Goal: Task Accomplishment & Management: Manage account settings

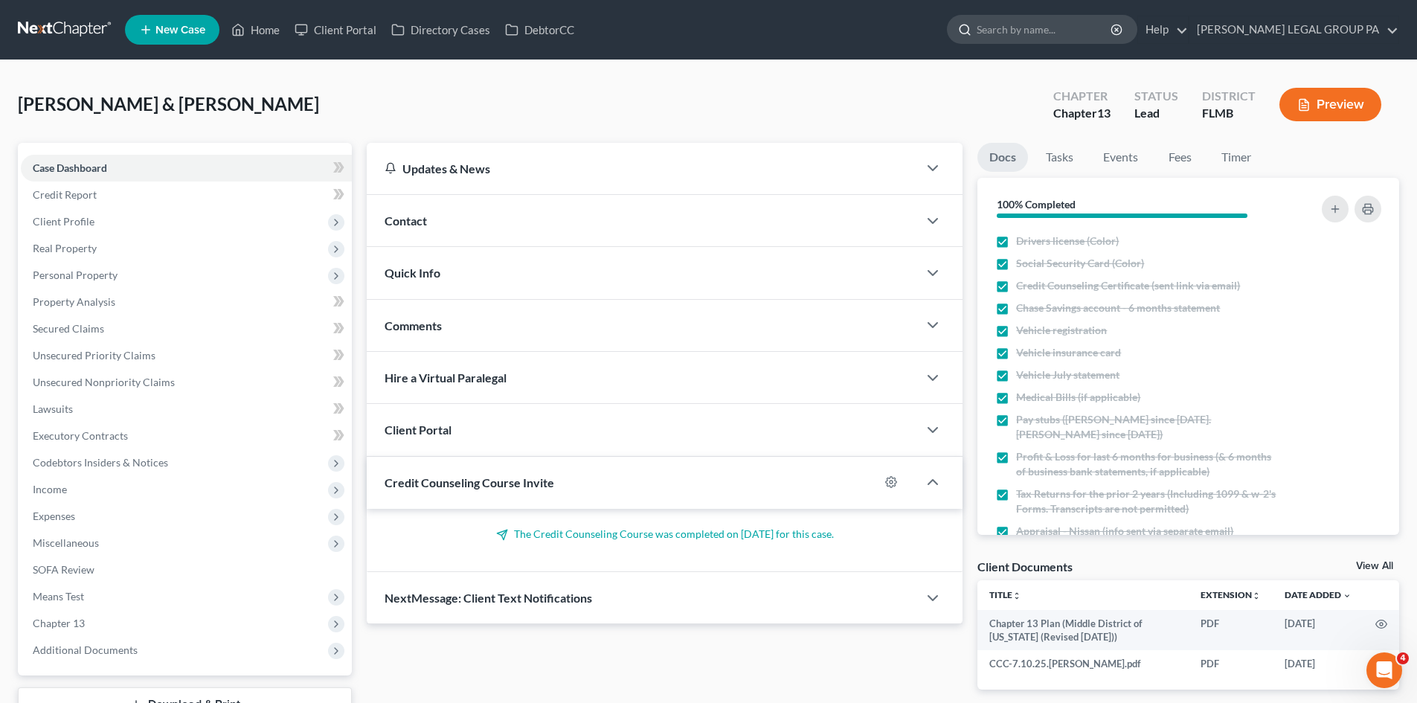
scroll to position [202, 0]
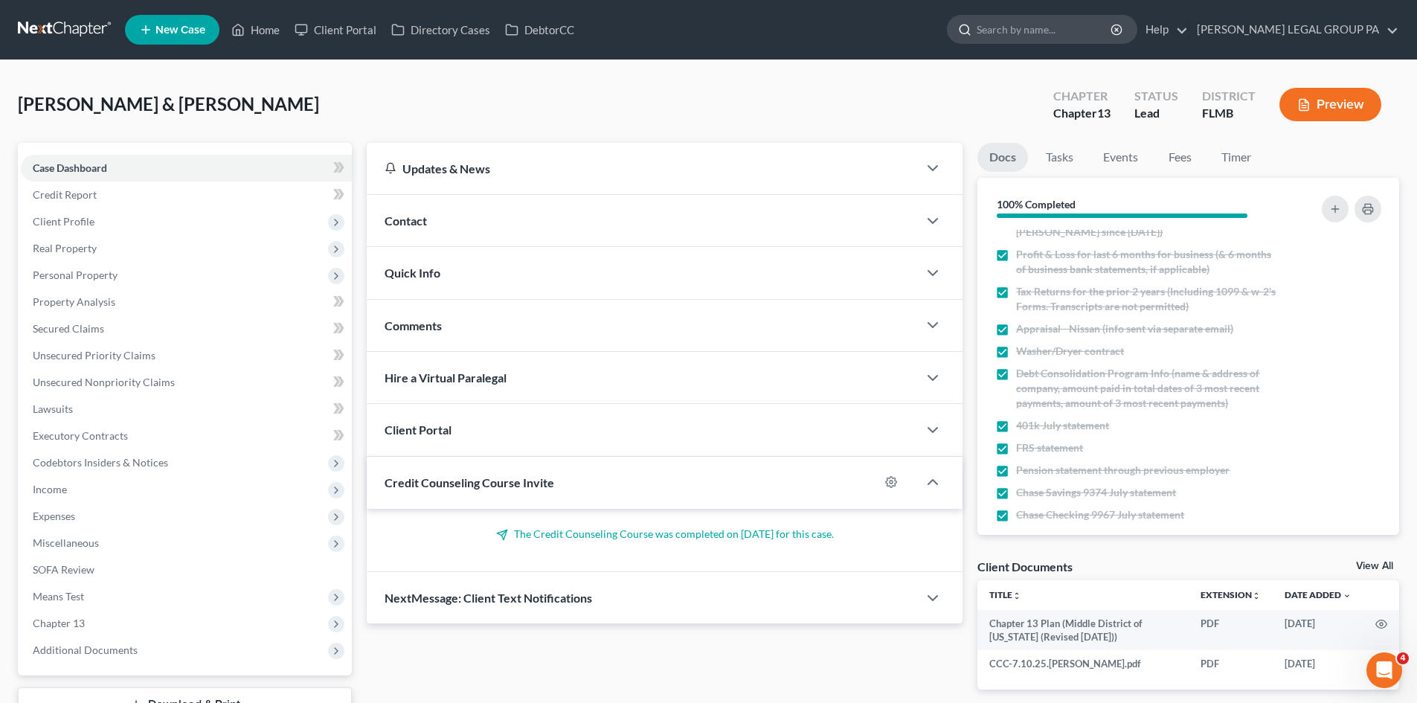
click at [1095, 34] on input "search" at bounding box center [1045, 30] width 136 height 28
type input "okelski"
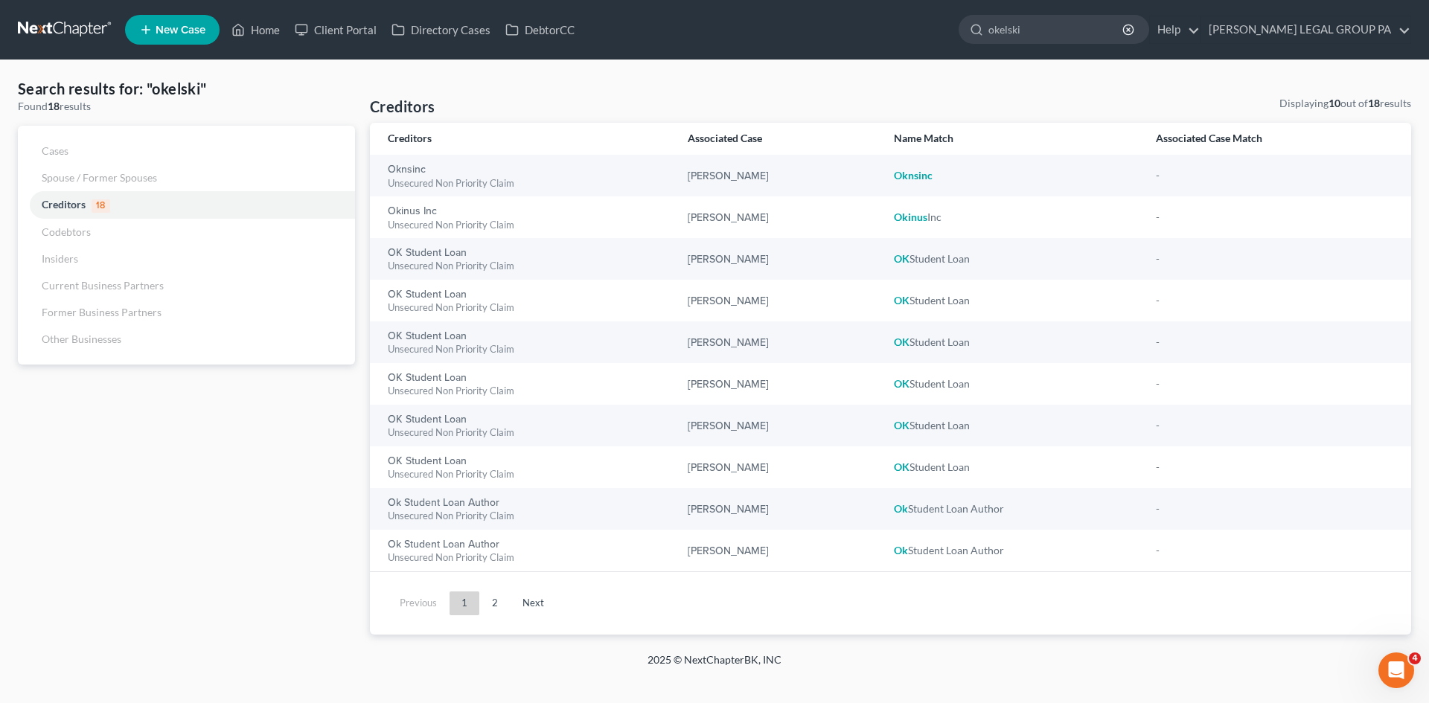
drag, startPoint x: 1098, startPoint y: 30, endPoint x: 701, endPoint y: 28, distance: 396.6
click at [702, 28] on ul "New Case Home Client Portal Directory Cases DebtorCC okelski - No Result - Cred…" at bounding box center [768, 29] width 1286 height 39
type input "[PERSON_NAME]"
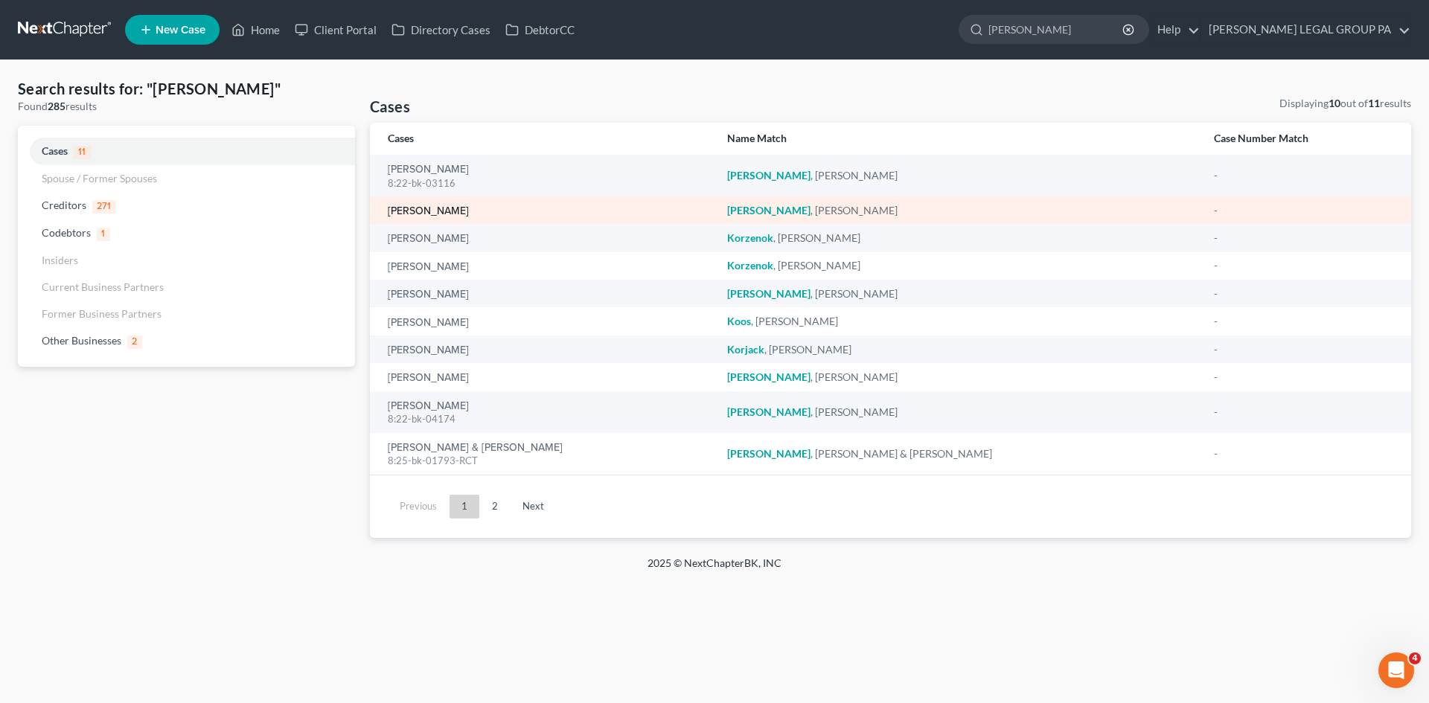
click at [394, 210] on link "[PERSON_NAME]" at bounding box center [428, 211] width 81 height 10
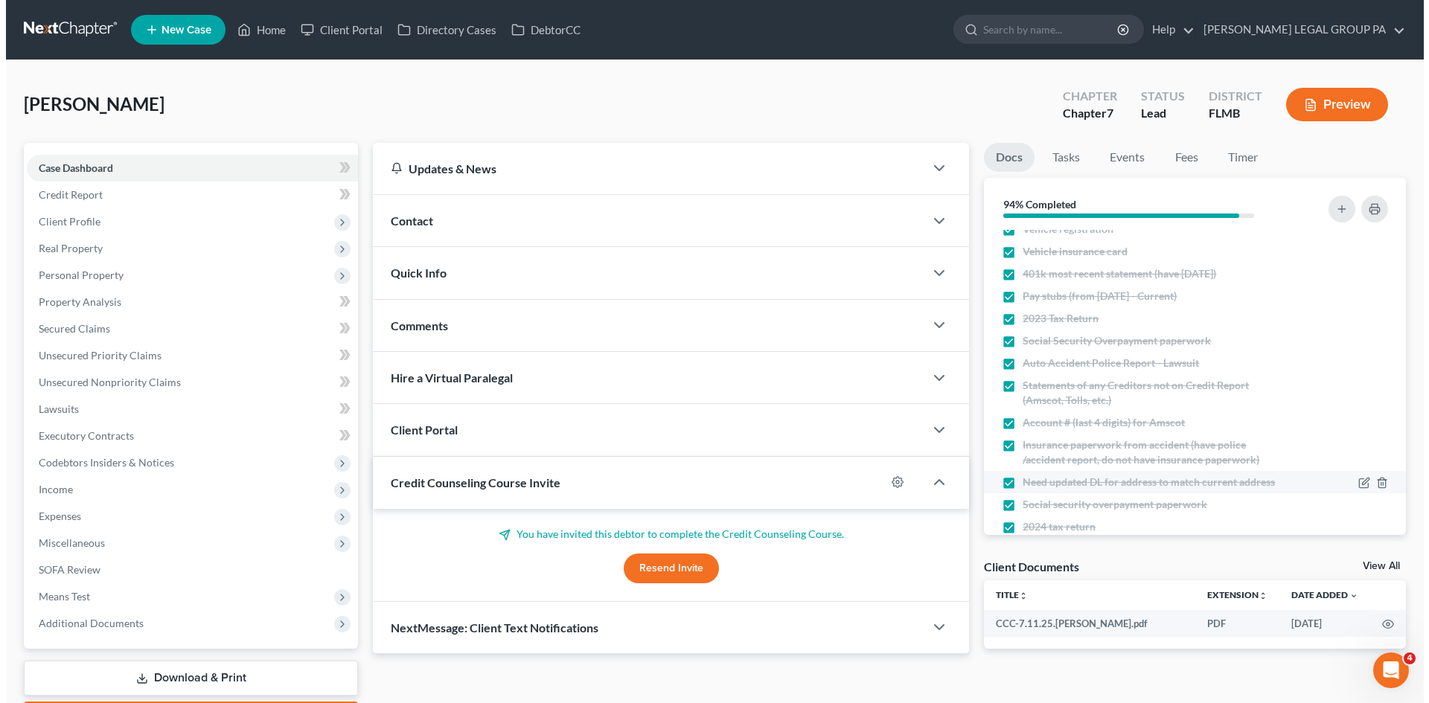
scroll to position [165, 0]
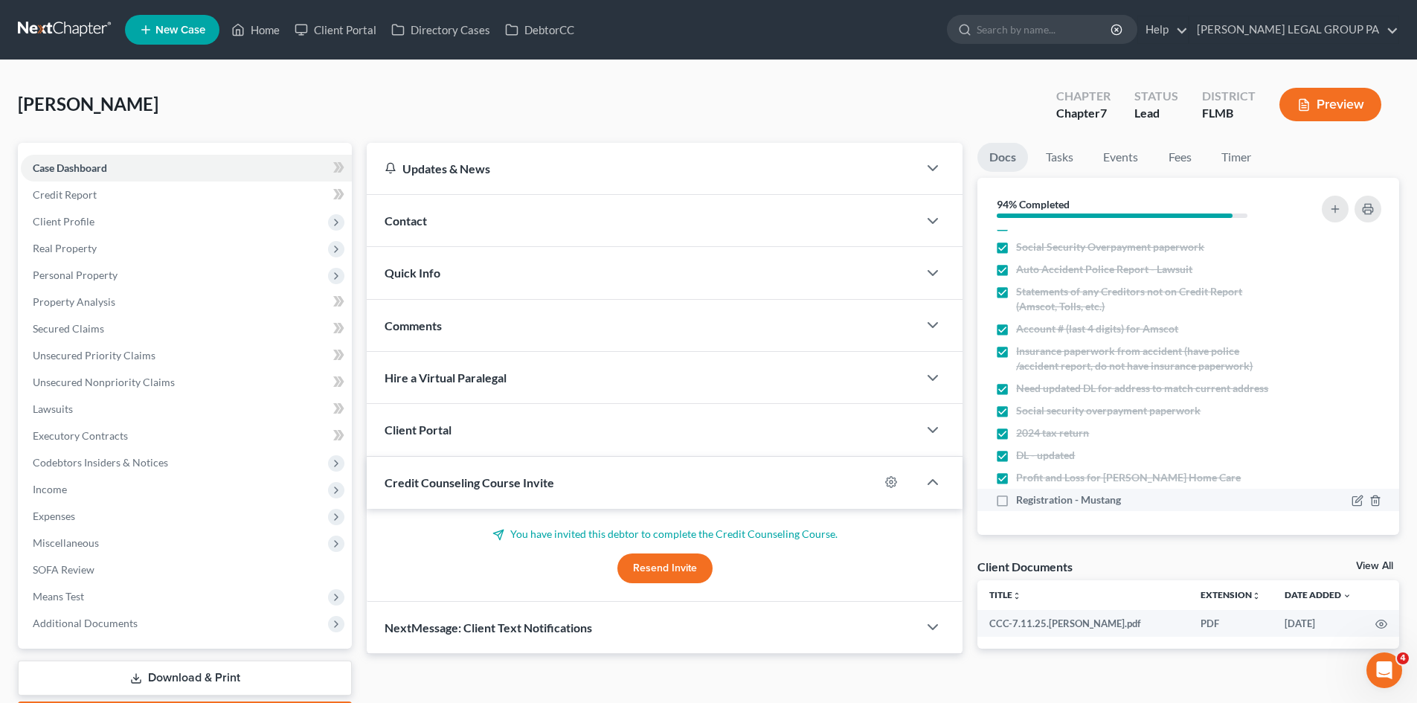
click at [1016, 500] on label "Registration - Mustang" at bounding box center [1068, 500] width 105 height 15
click at [1022, 500] on input "Registration - Mustang" at bounding box center [1027, 498] width 10 height 10
checkbox input "true"
click at [119, 273] on span "Personal Property" at bounding box center [186, 275] width 331 height 27
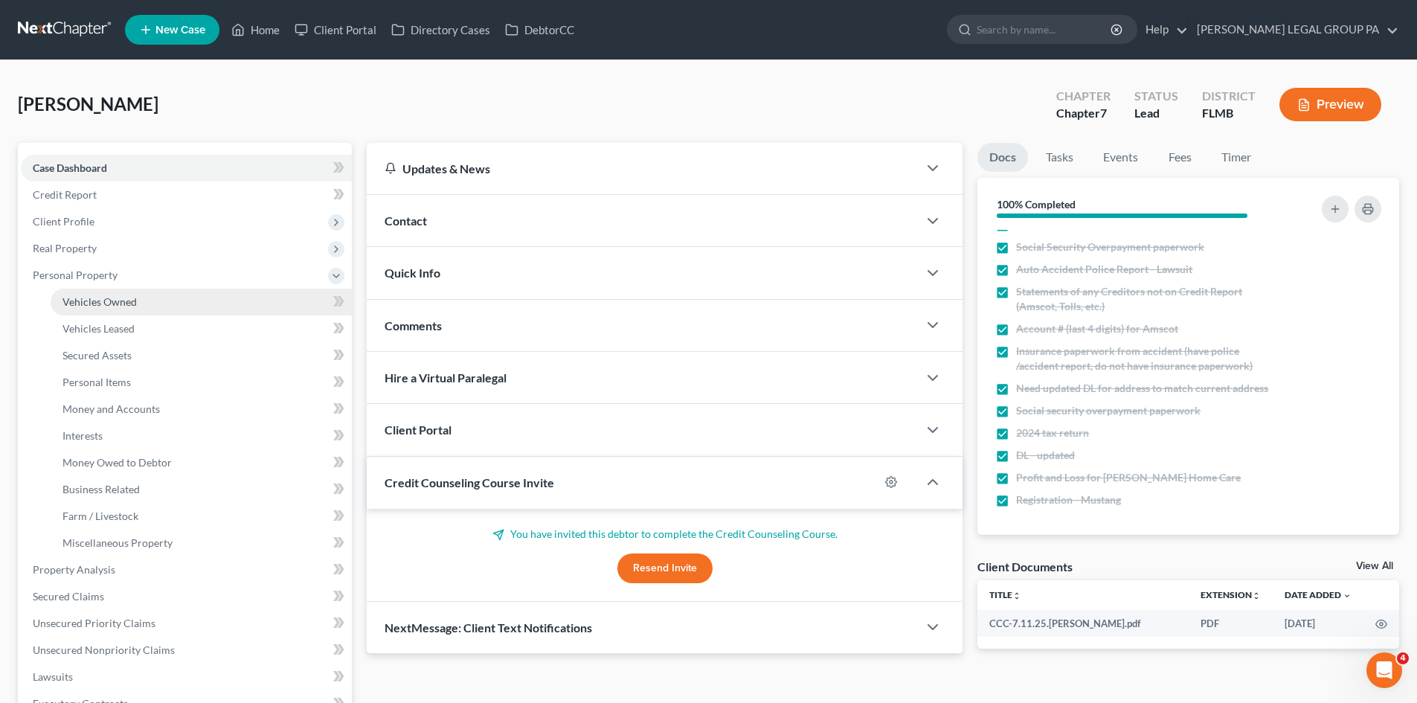
click at [121, 301] on span "Vehicles Owned" at bounding box center [100, 301] width 74 height 13
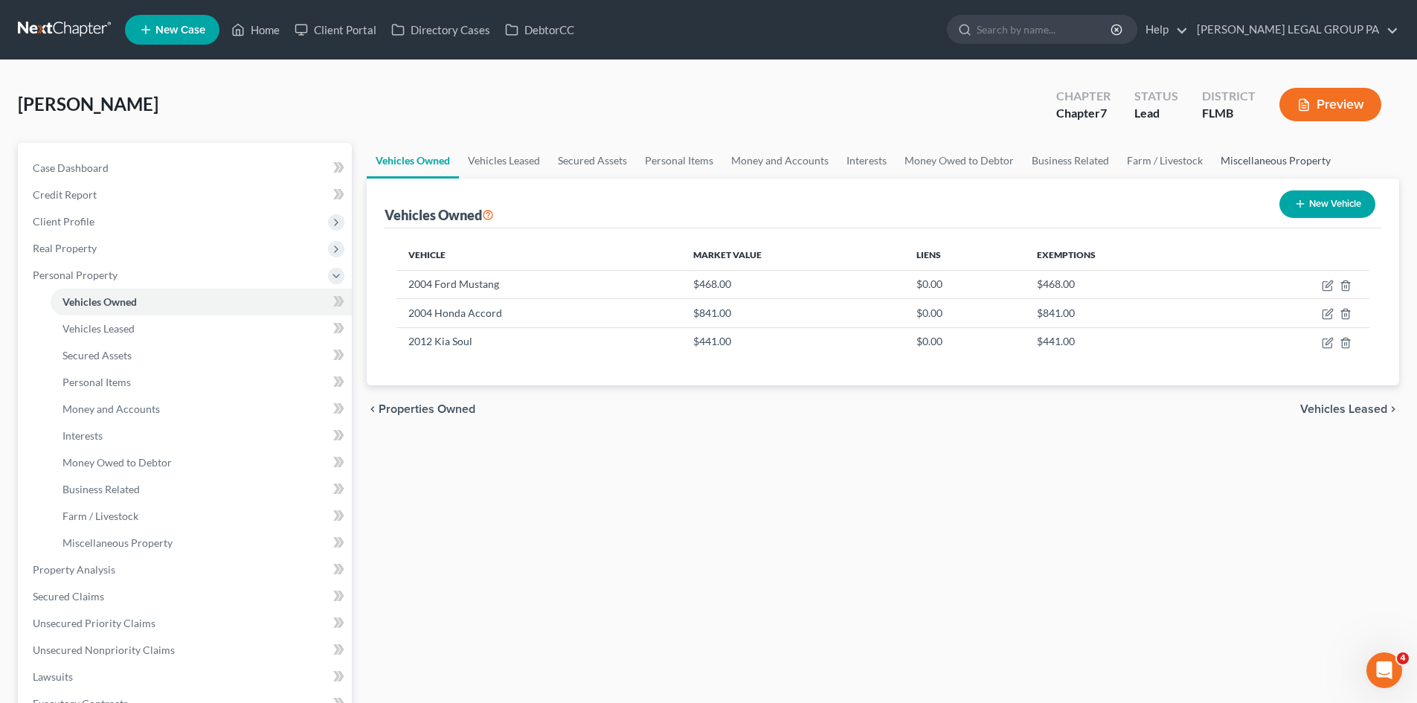
click at [1229, 165] on link "Miscellaneous Property" at bounding box center [1276, 161] width 128 height 36
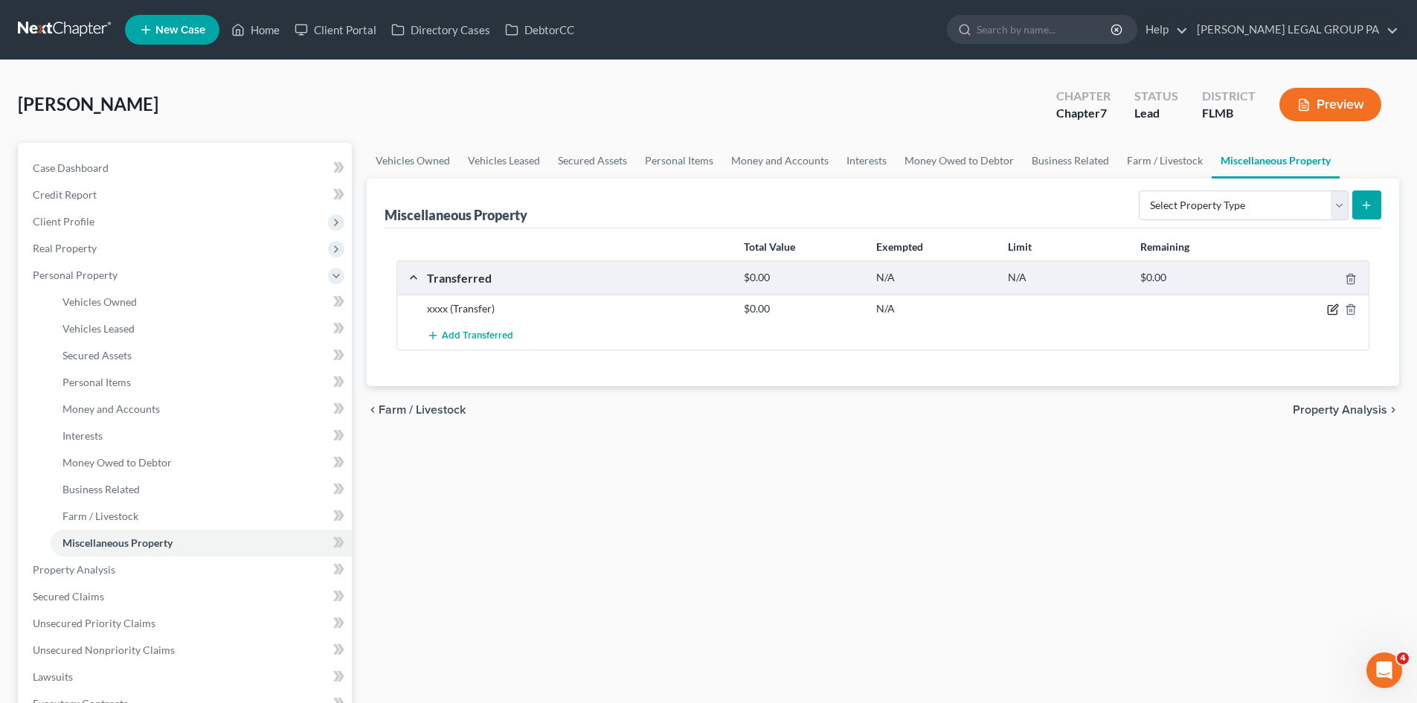
click at [1336, 309] on icon "button" at bounding box center [1334, 308] width 7 height 7
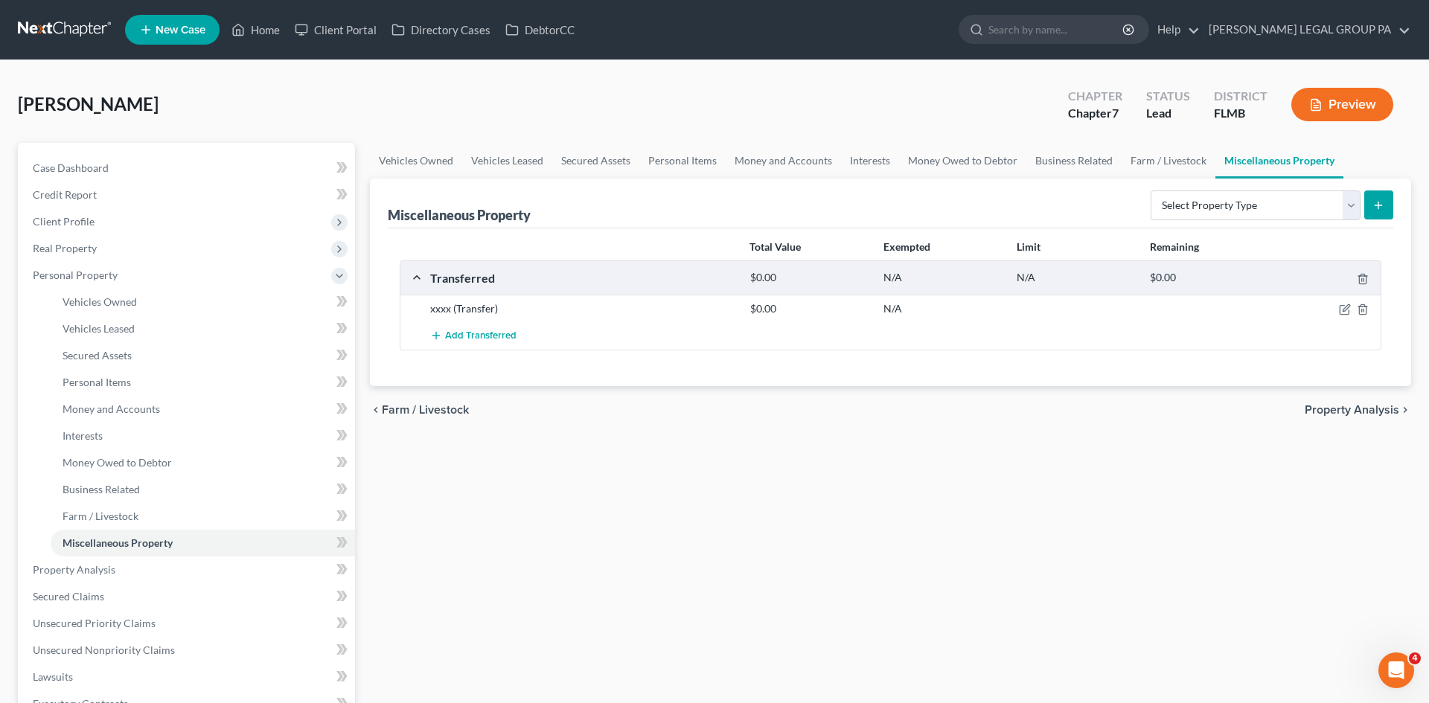
select select "Ordinary ([DATE])"
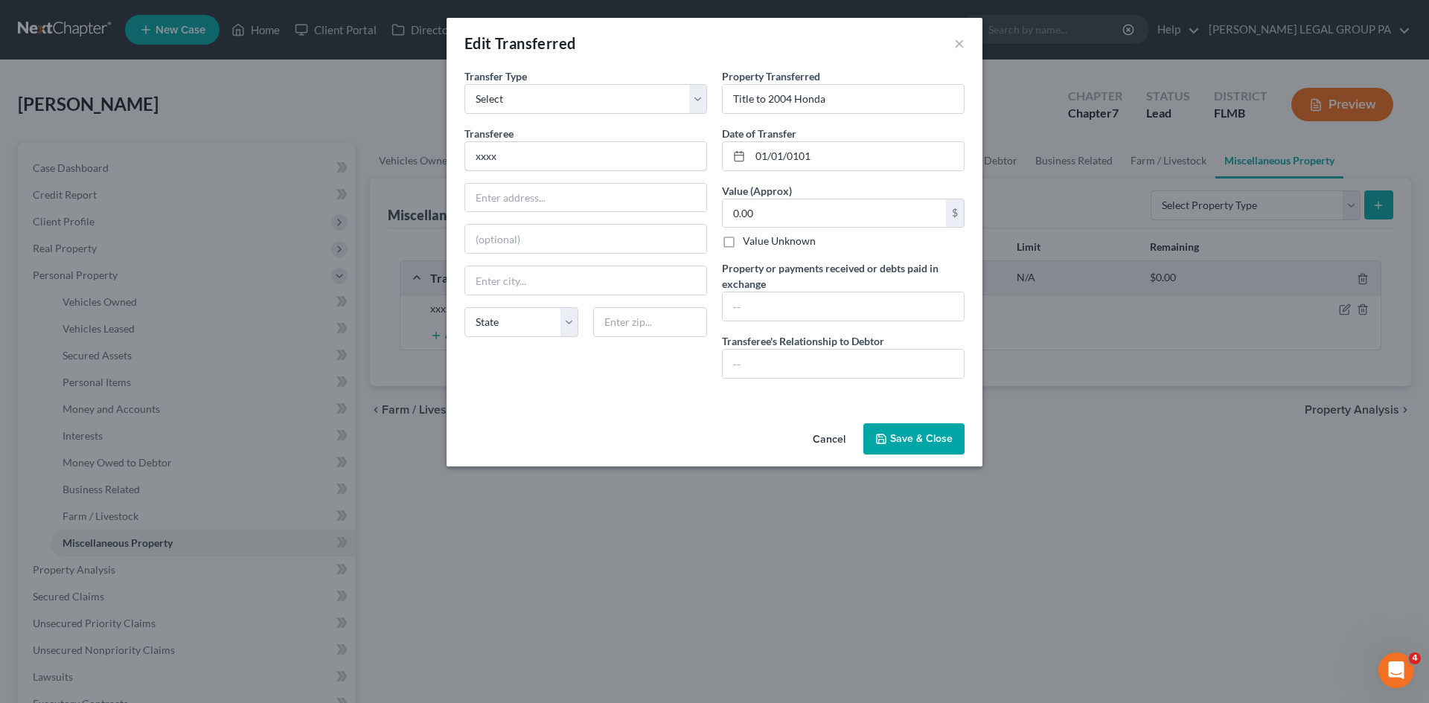
drag, startPoint x: 520, startPoint y: 160, endPoint x: 344, endPoint y: 150, distance: 176.6
click at [344, 150] on div "Edit Transferred × An exemption set must first be selected from the Filing Info…" at bounding box center [714, 351] width 1429 height 703
type input "Imperial Towing Company"
click at [643, 184] on input "[STREET_ADDRESS]" at bounding box center [585, 198] width 241 height 28
type input "[STREET_ADDRESS]"
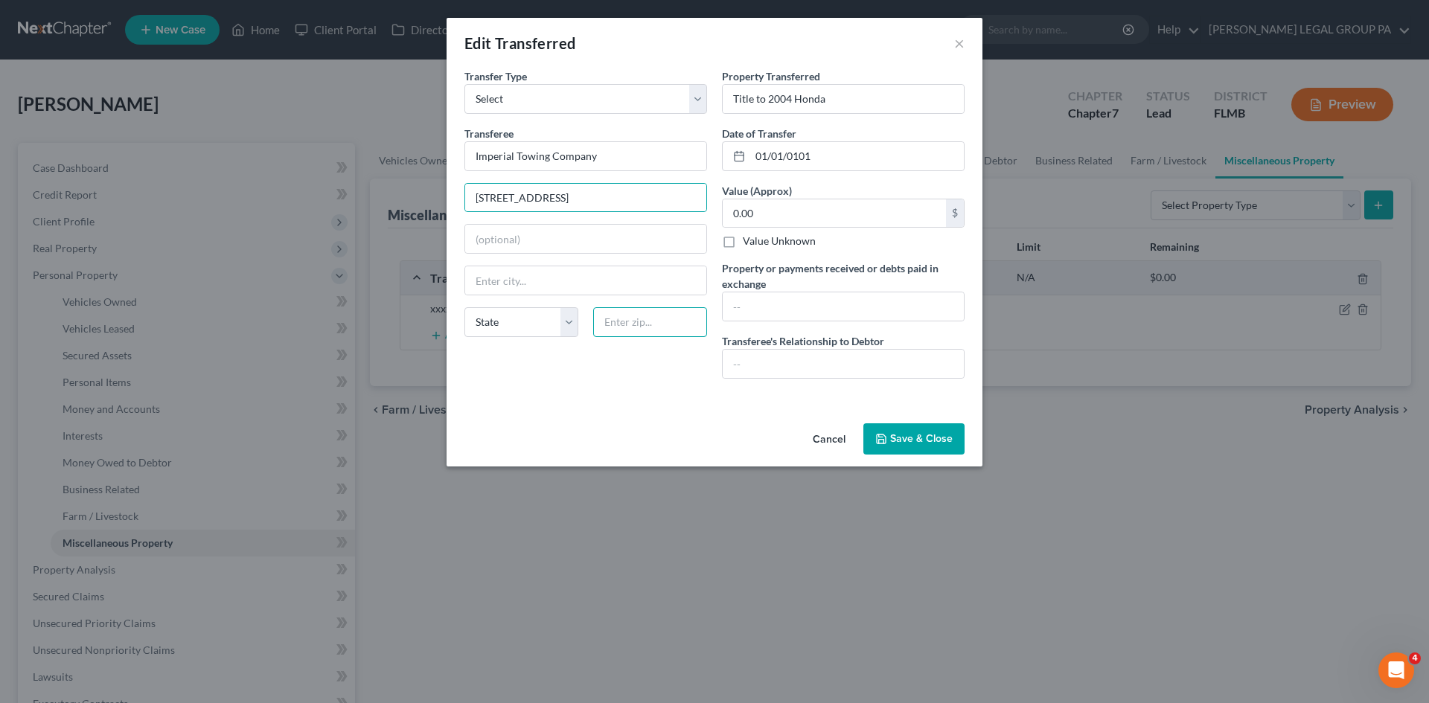
click at [632, 324] on input "text" at bounding box center [650, 322] width 114 height 30
type input "33619"
click at [639, 409] on div "An exemption set must first be selected from the Filing Information section. Tr…" at bounding box center [714, 242] width 536 height 349
type input "[GEOGRAPHIC_DATA]"
click at [519, 327] on select "State [US_STATE] AK AR AZ CA CO CT DE DC [GEOGRAPHIC_DATA] [GEOGRAPHIC_DATA] GU…" at bounding box center [521, 322] width 114 height 30
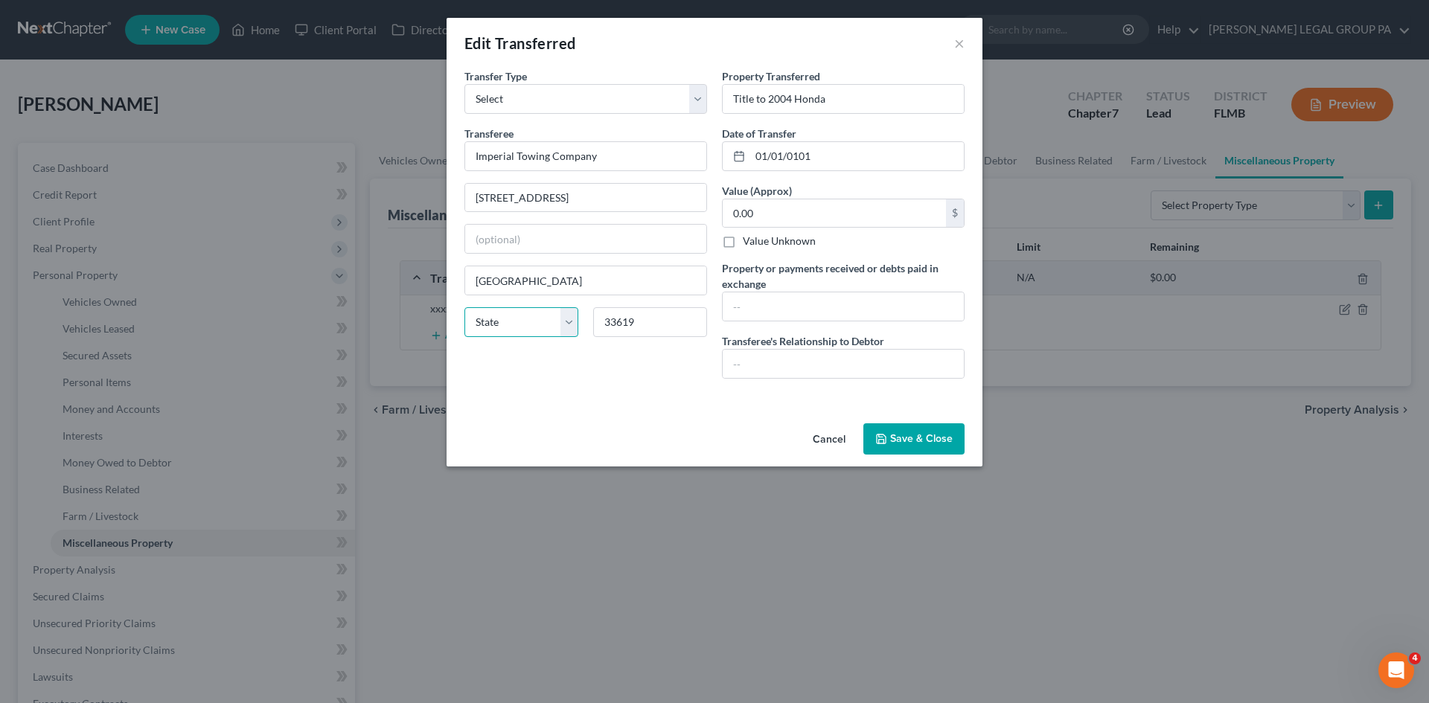
select select "9"
click at [464, 307] on select "State [US_STATE] AK AR AZ CA CO CT DE DC [GEOGRAPHIC_DATA] [GEOGRAPHIC_DATA] GU…" at bounding box center [521, 322] width 114 height 30
click at [565, 388] on div "Transfer Type * Select Ordinary ([DATE]) [DATE] Transferee * Imperial Towing Co…" at bounding box center [585, 229] width 257 height 322
drag, startPoint x: 818, startPoint y: 156, endPoint x: 671, endPoint y: 157, distance: 147.3
click at [671, 157] on div "Transfer Type * Select Ordinary ([DATE]) [DATE] Transferee * Imperial Towing Co…" at bounding box center [714, 229] width 515 height 322
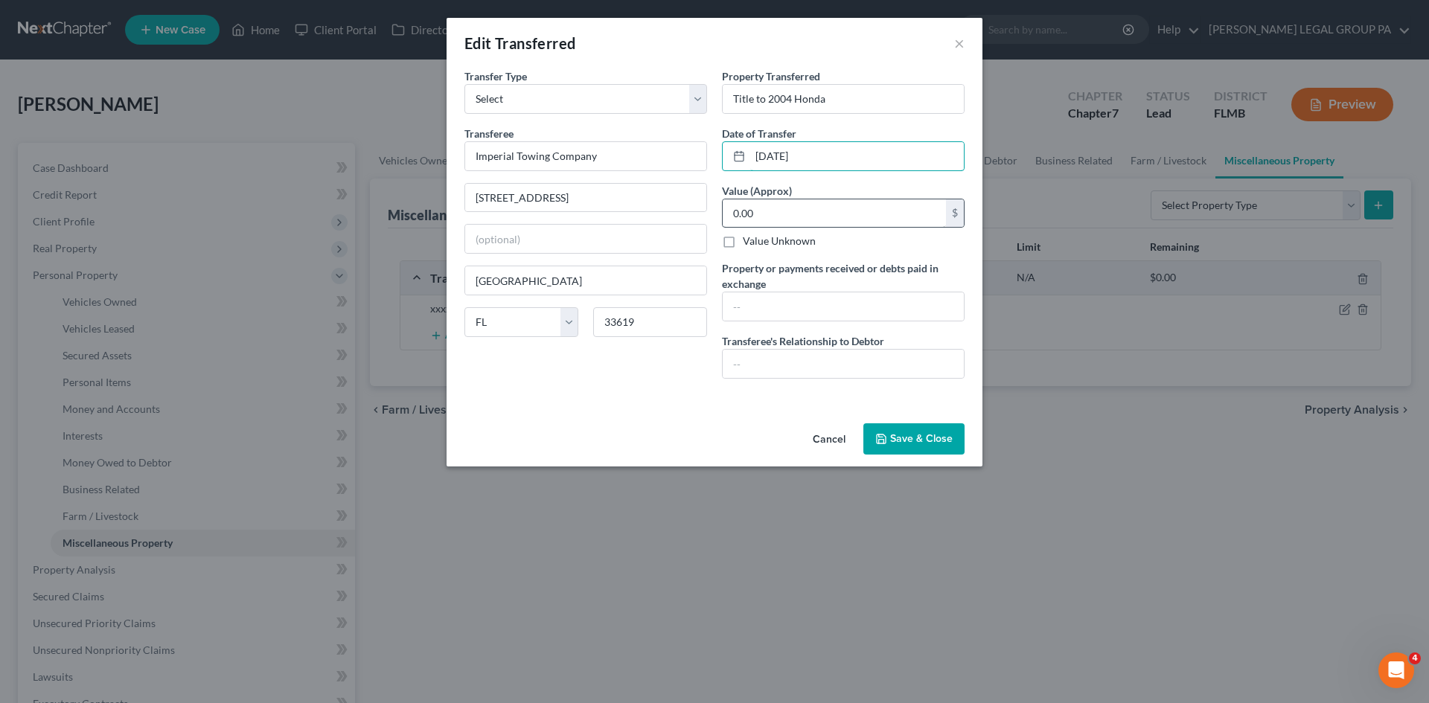
type input "[DATE]"
click at [826, 225] on input "0.00" at bounding box center [834, 213] width 223 height 28
type input "450.00"
click at [833, 368] on input "text" at bounding box center [843, 364] width 241 height 28
click at [816, 313] on input "text" at bounding box center [843, 306] width 241 height 28
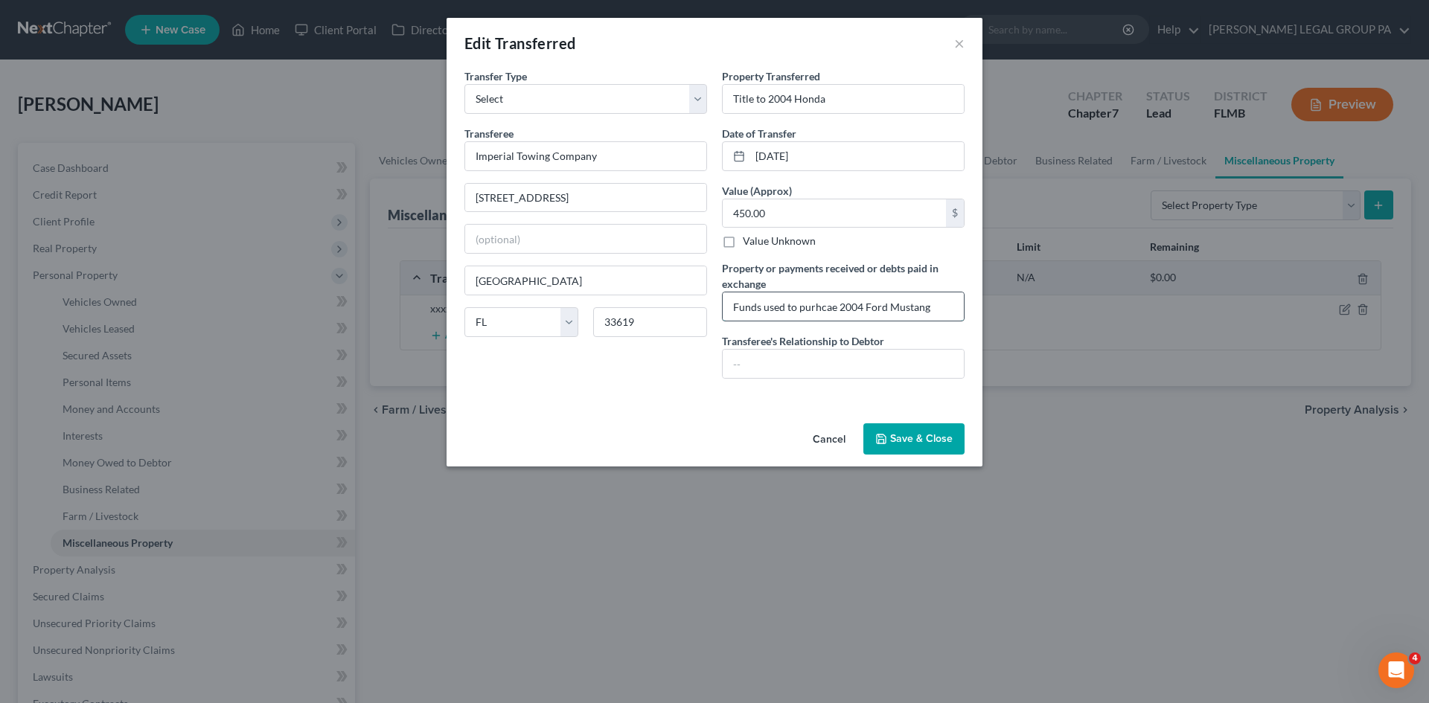
click at [822, 305] on input "Funds used to purhcae 2004 Ford Mustang" at bounding box center [843, 306] width 241 height 28
type input "Funds used to purchase 2004 Ford Mustang"
drag, startPoint x: 653, startPoint y: 414, endPoint x: 533, endPoint y: 439, distance: 122.4
click at [652, 410] on div "An exemption set must first be selected from the Filing Information section. Tr…" at bounding box center [714, 242] width 536 height 349
click at [740, 368] on input "text" at bounding box center [843, 364] width 241 height 28
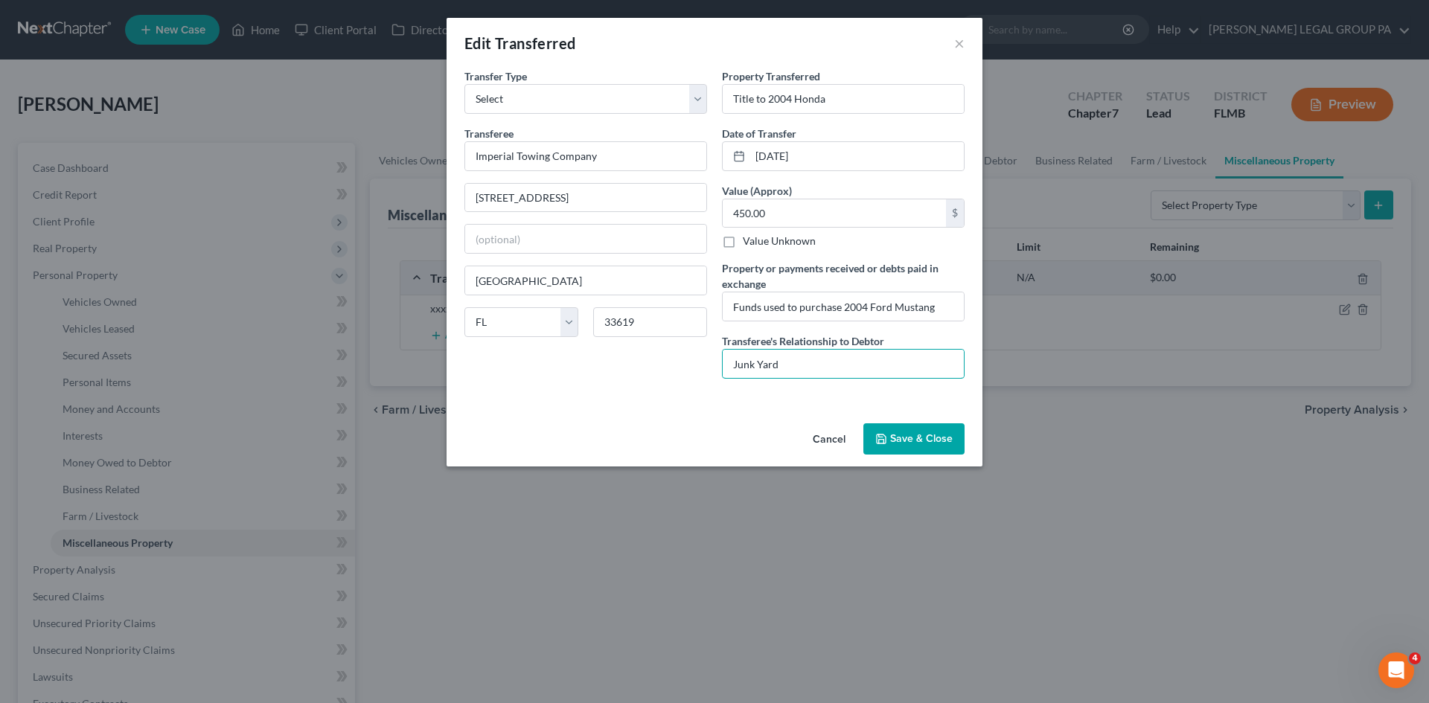
type input "Junk Yard"
click at [694, 391] on div "An exemption set must first be selected from the Filing Information section. Tr…" at bounding box center [714, 242] width 536 height 349
click at [840, 93] on input "Title to 2004 Honda" at bounding box center [843, 99] width 241 height 28
click at [946, 425] on button "Save & Close" at bounding box center [913, 438] width 101 height 31
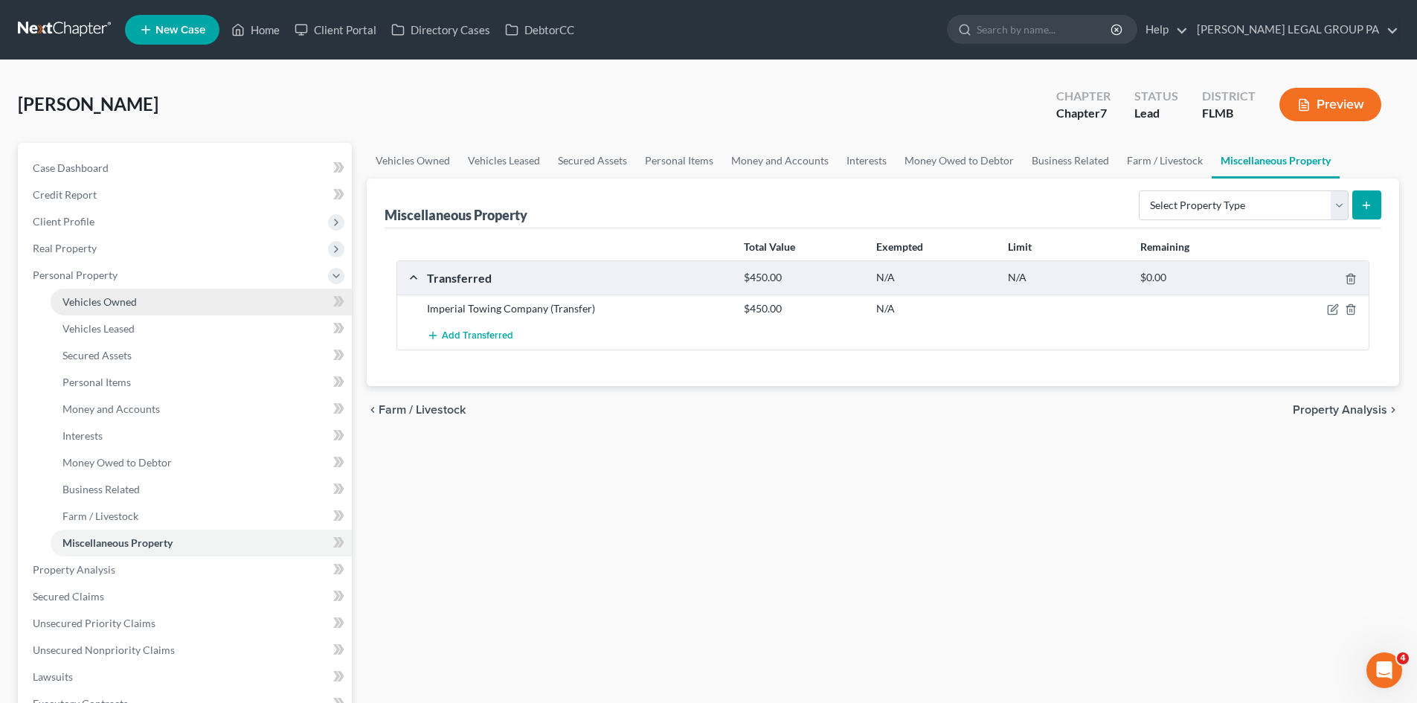
click at [130, 306] on span "Vehicles Owned" at bounding box center [100, 301] width 74 height 13
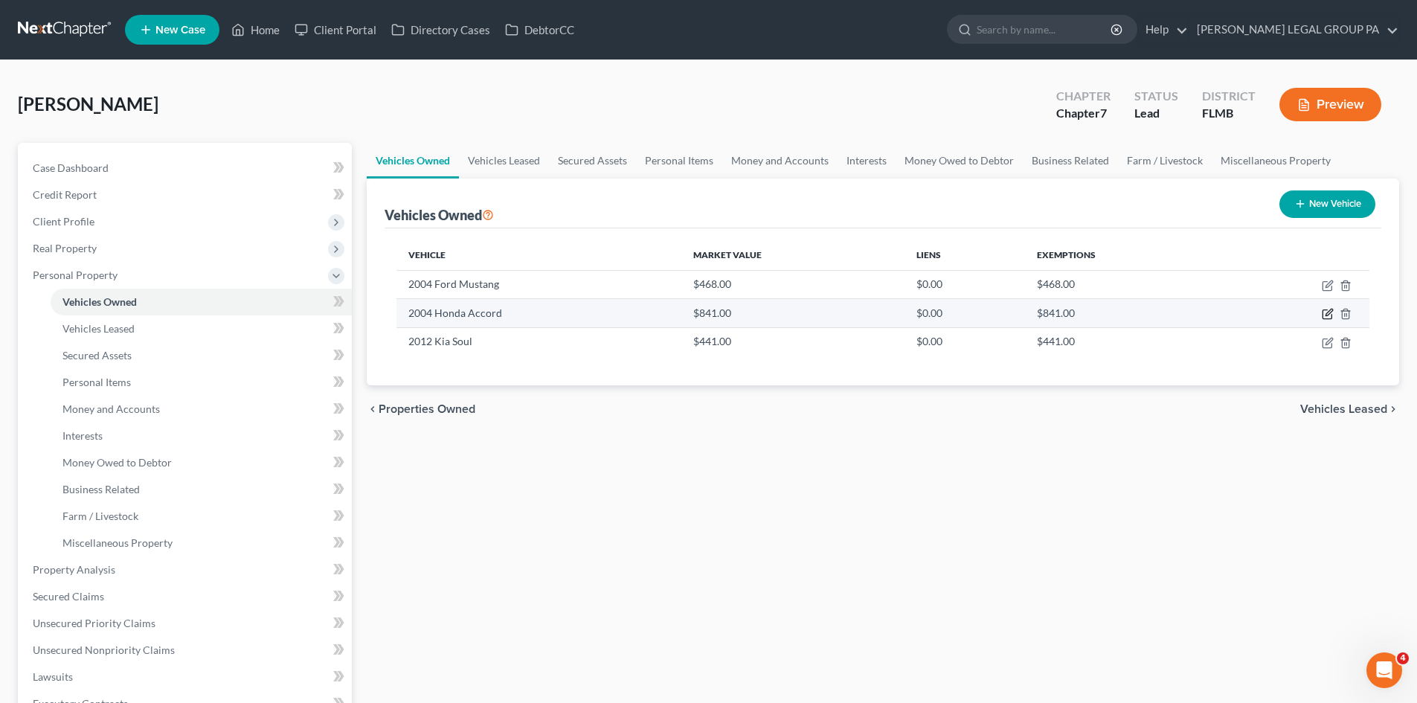
click at [1329, 315] on icon "button" at bounding box center [1329, 313] width 7 height 7
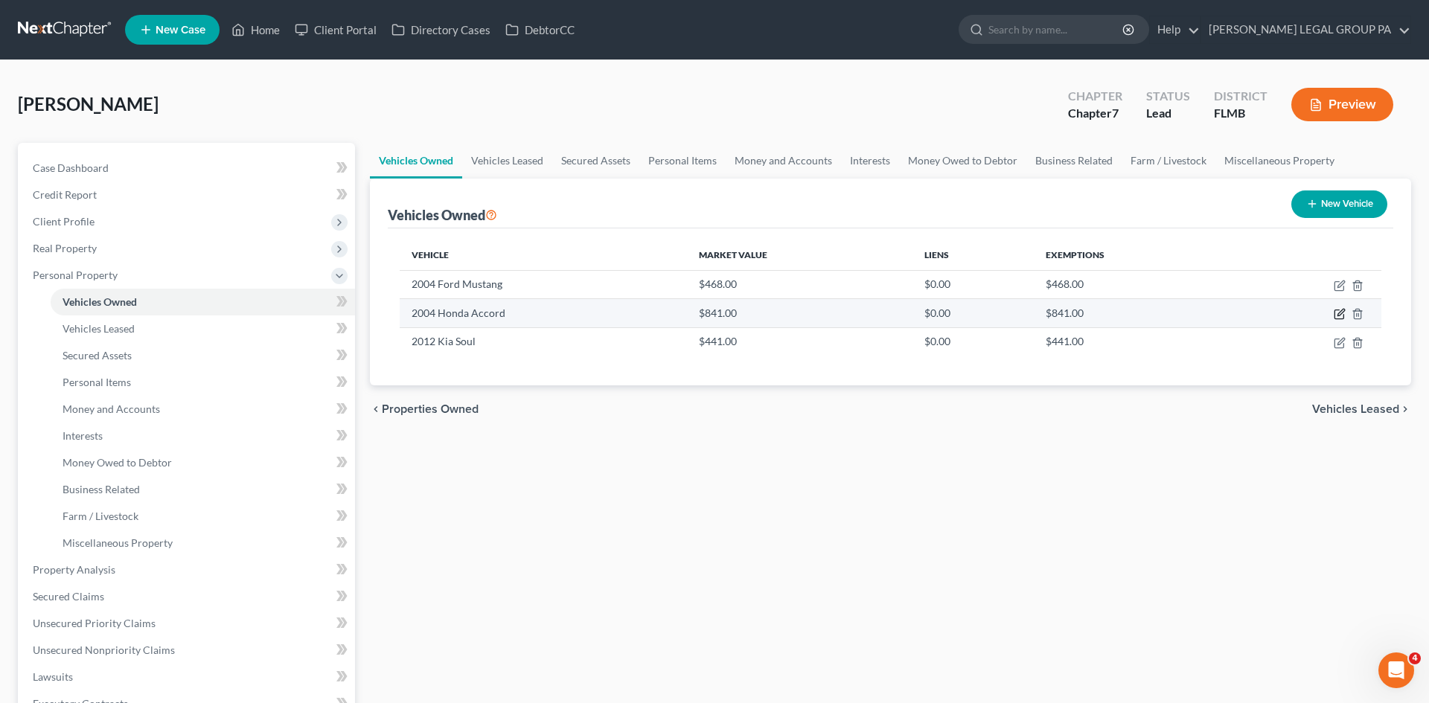
select select "0"
select select "22"
select select "4"
select select "0"
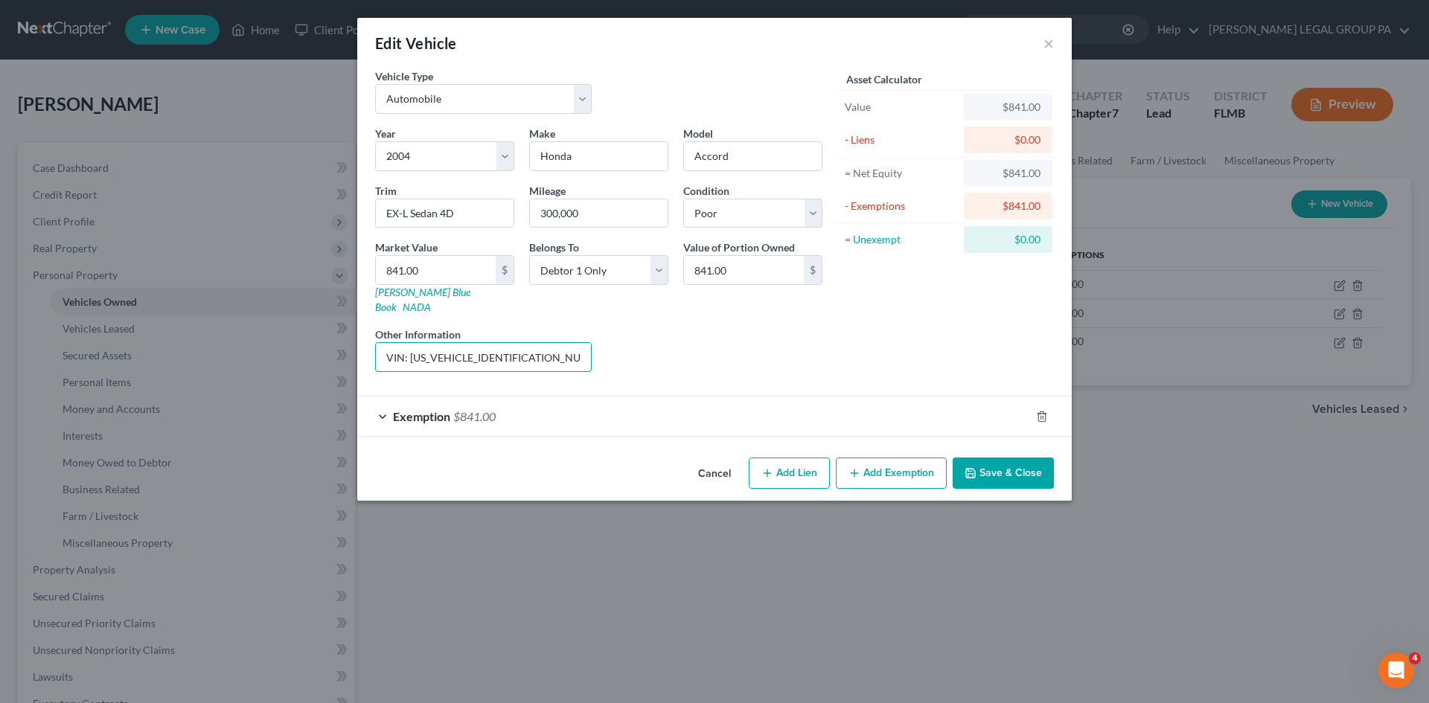
scroll to position [0, 315]
drag, startPoint x: 546, startPoint y: 342, endPoint x: 690, endPoint y: 356, distance: 144.3
click at [690, 356] on div "Year Select 2026 2025 2024 2023 2022 2021 2020 2019 2018 2017 2016 2015 2014 20…" at bounding box center [599, 255] width 462 height 258
click at [549, 343] on input "VIN: [US_VEHICLE_IDENTIFICATION_NUMBER]. Primarily son's vehicle but he is on a…" at bounding box center [483, 357] width 215 height 28
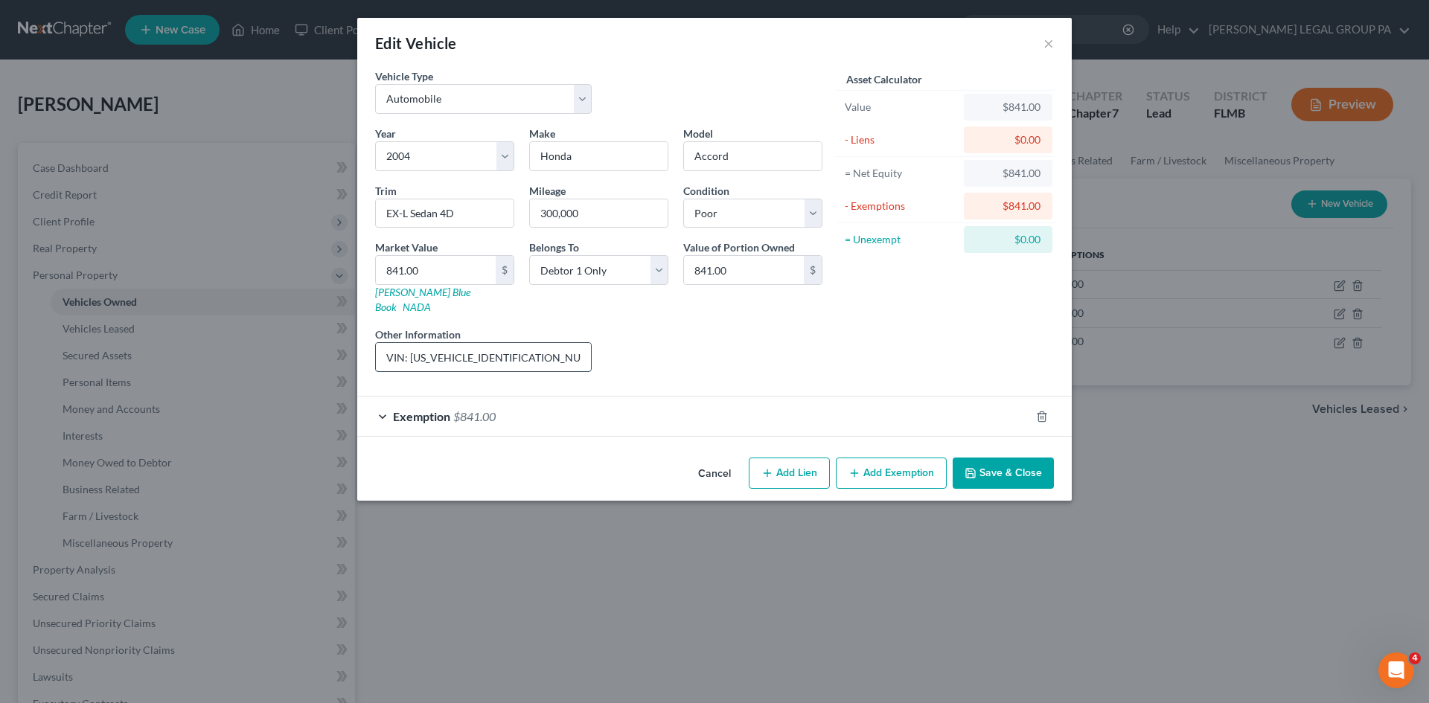
drag, startPoint x: 567, startPoint y: 341, endPoint x: 387, endPoint y: 344, distance: 180.1
click at [387, 344] on input "VIN: [US_VEHICLE_IDENTIFICATION_NUMBER]. Primarily son's vehicle but he is on a…" at bounding box center [483, 357] width 215 height 28
click at [505, 343] on input "VIN: [US_VEHICLE_IDENTIFICATION_NUMBER]. Primarily son's vehicle but he is on a…" at bounding box center [483, 357] width 215 height 28
drag, startPoint x: 527, startPoint y: 342, endPoint x: 568, endPoint y: 347, distance: 41.9
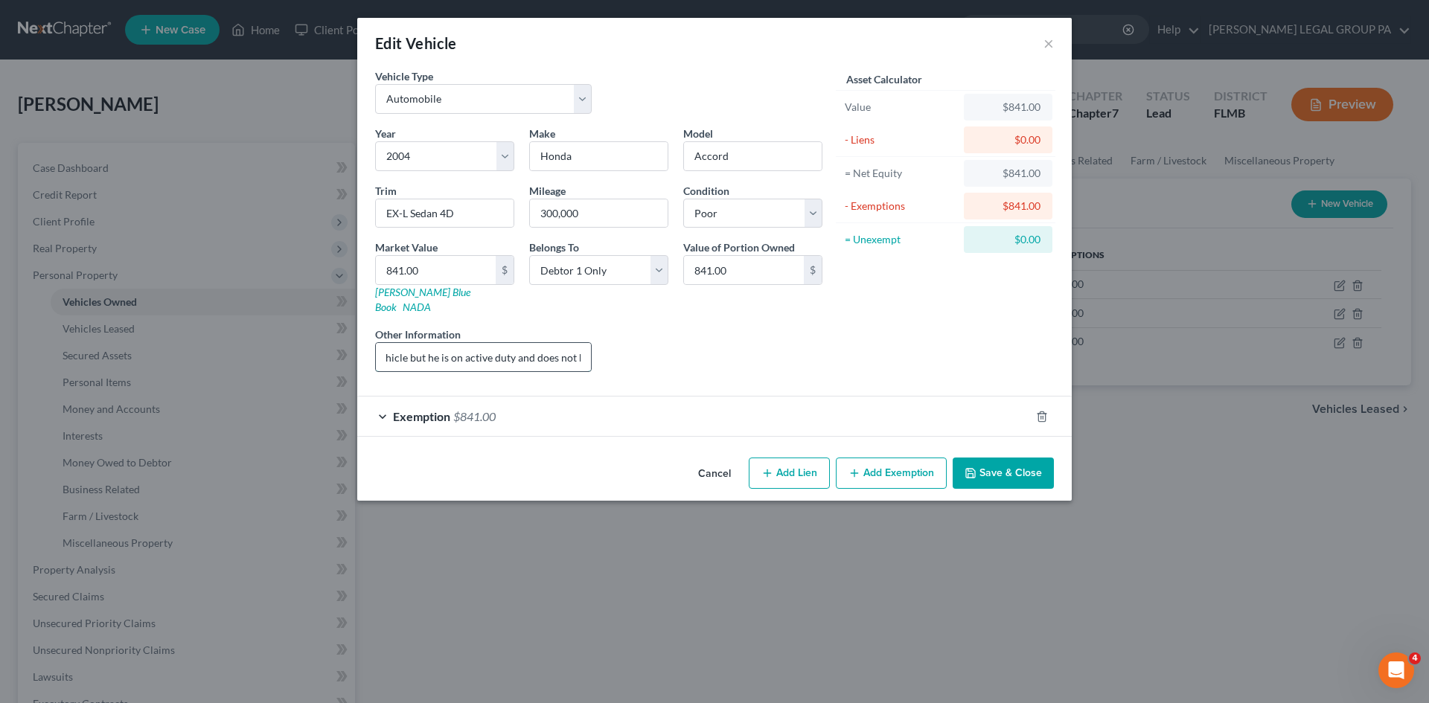
click at [583, 343] on input "VIN: [US_VEHICLE_IDENTIFICATION_NUMBER]. Primarily son's vehicle but he is on a…" at bounding box center [483, 357] width 215 height 28
click at [545, 414] on div "Exemption $841.00" at bounding box center [693, 416] width 673 height 39
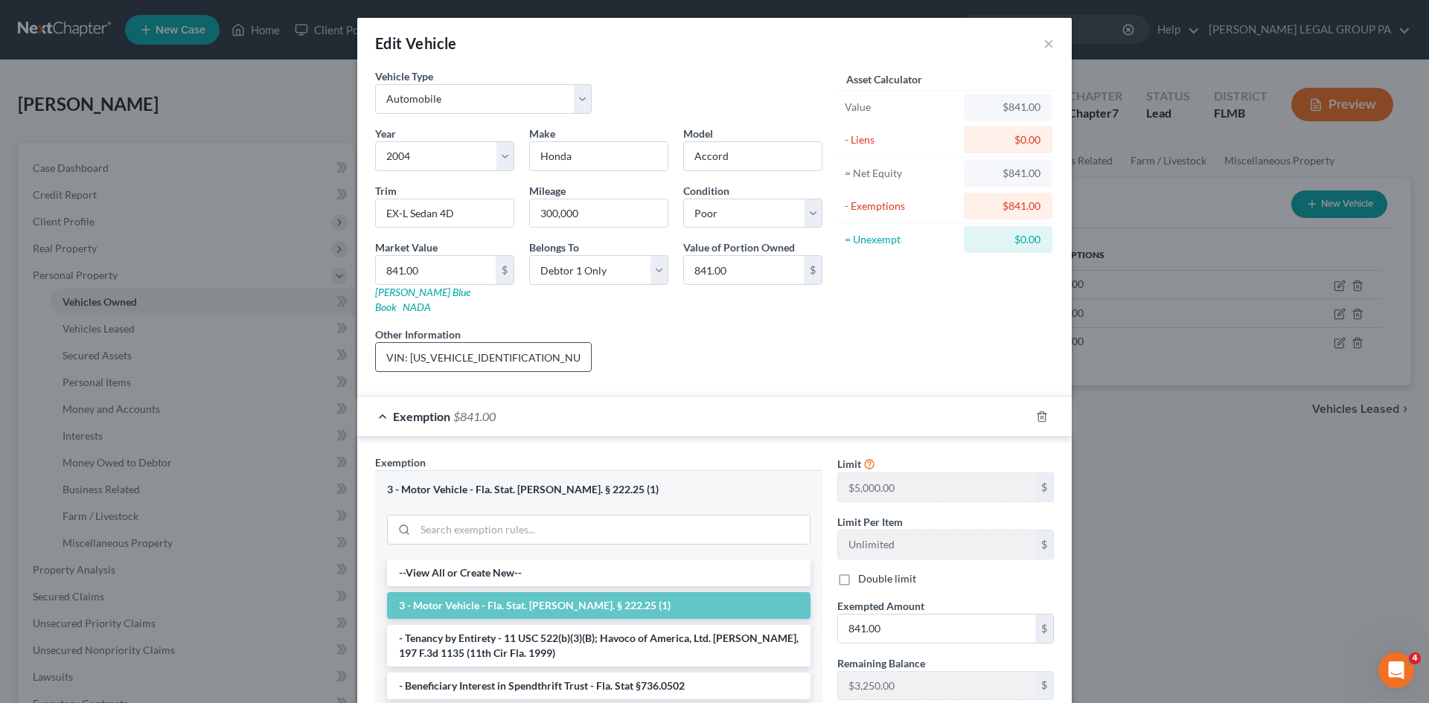
click at [487, 343] on input "VIN: [US_VEHICLE_IDENTIFICATION_NUMBER]. Primarily son's vehicle but he is on a…" at bounding box center [483, 357] width 215 height 28
drag, startPoint x: 501, startPoint y: 341, endPoint x: 472, endPoint y: 353, distance: 31.0
click at [467, 356] on input "VIN: [US_VEHICLE_IDENTIFICATION_NUMBER]. Primarily son's vehicle but he is on a…" at bounding box center [483, 357] width 215 height 28
drag, startPoint x: 516, startPoint y: 343, endPoint x: 382, endPoint y: 347, distance: 134.0
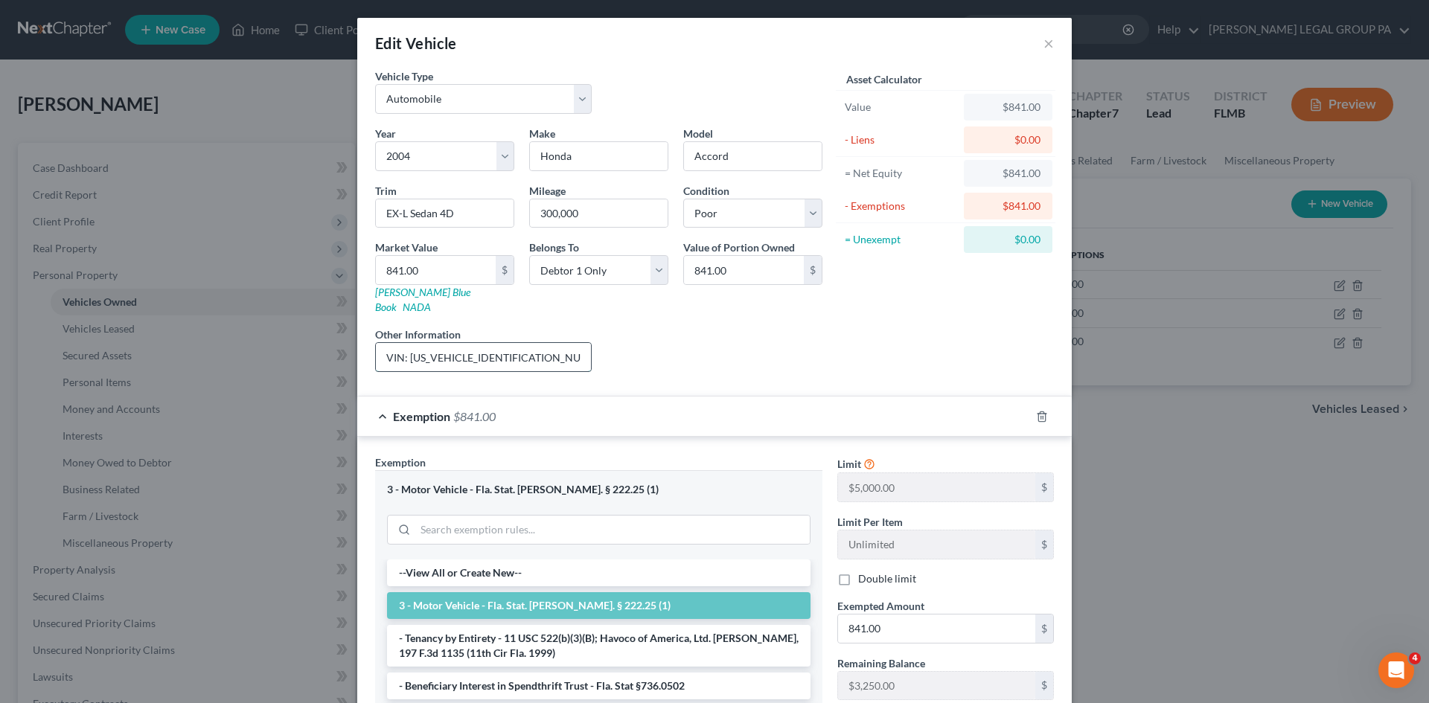
click at [382, 347] on input "VIN: [US_VEHICLE_IDENTIFICATION_NUMBER]. Primarily son's vehicle but he is on a…" at bounding box center [483, 357] width 215 height 28
click at [1043, 34] on button "×" at bounding box center [1048, 43] width 10 height 18
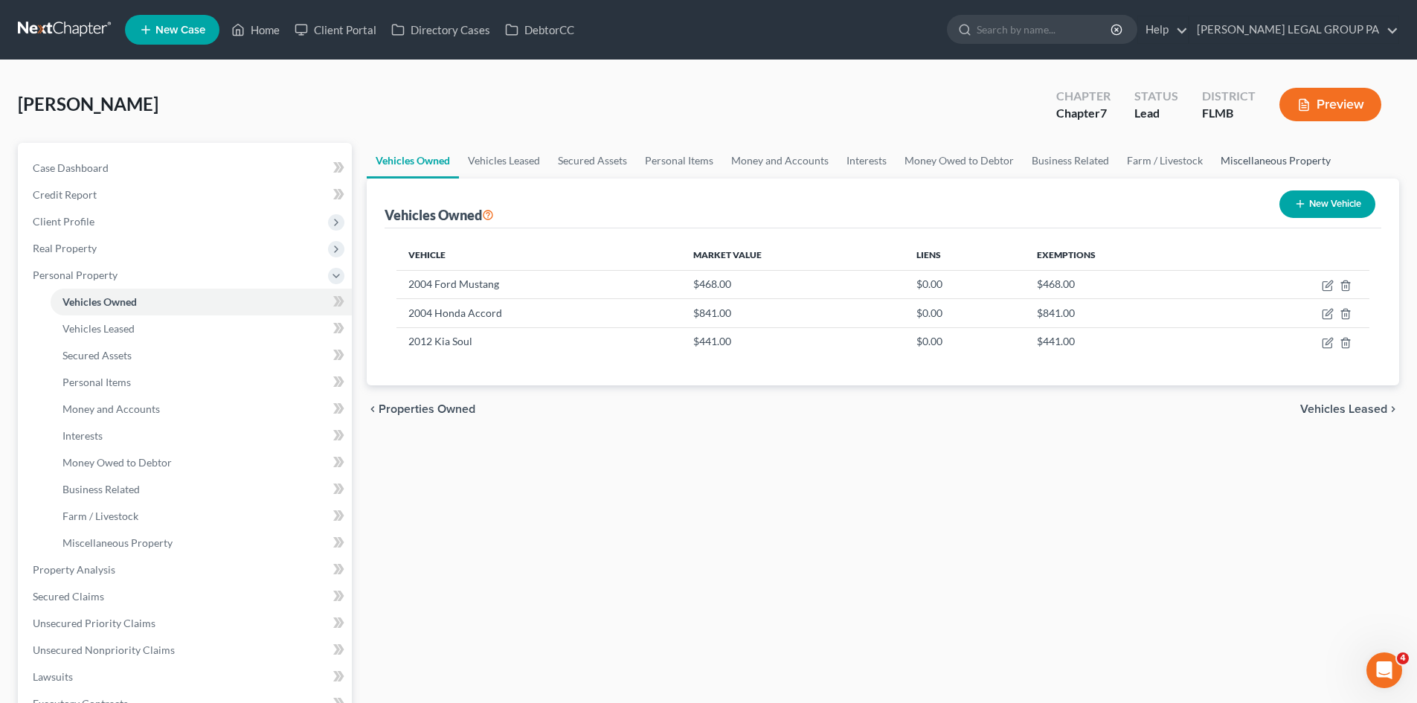
click at [1289, 167] on link "Miscellaneous Property" at bounding box center [1276, 161] width 128 height 36
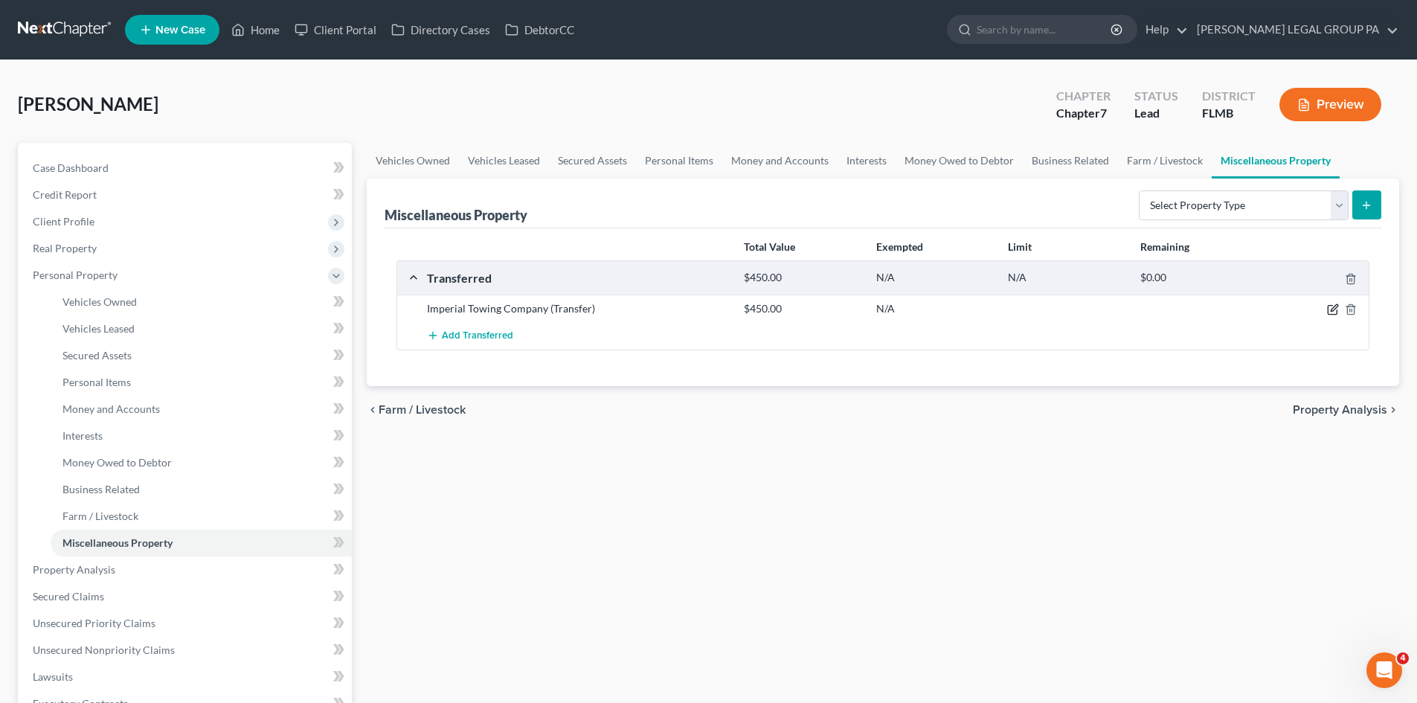
click at [1327, 310] on icon "button" at bounding box center [1333, 310] width 12 height 12
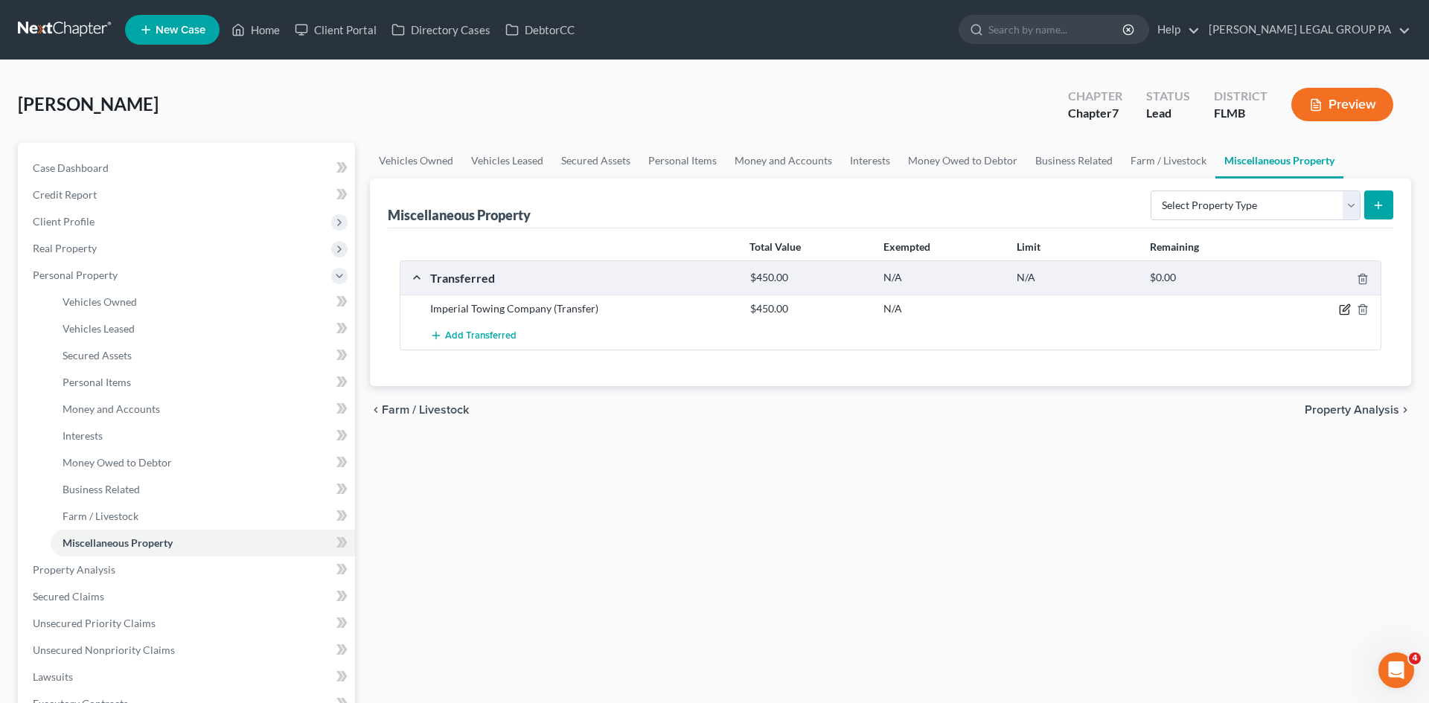
select select "Ordinary ([DATE])"
select select "9"
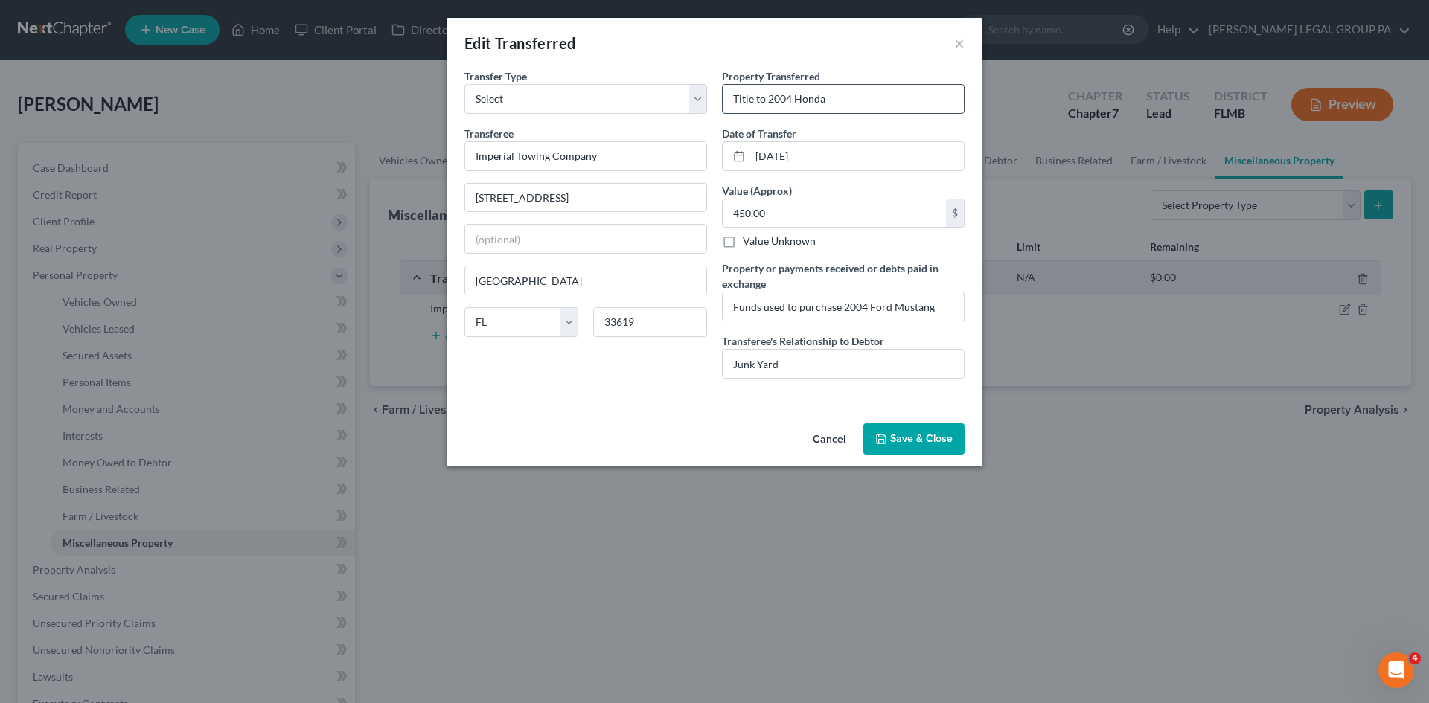
click at [851, 98] on input "Title to 2004 Honda" at bounding box center [843, 99] width 241 height 28
paste input "VIN: [US_VEHICLE_IDENTIFICATION_NUMBER]"
type input "Title to 2004 Honda Accord - VIN: [US_VEHICLE_IDENTIFICATION_NUMBER]"
click at [920, 432] on button "Save & Close" at bounding box center [913, 438] width 101 height 31
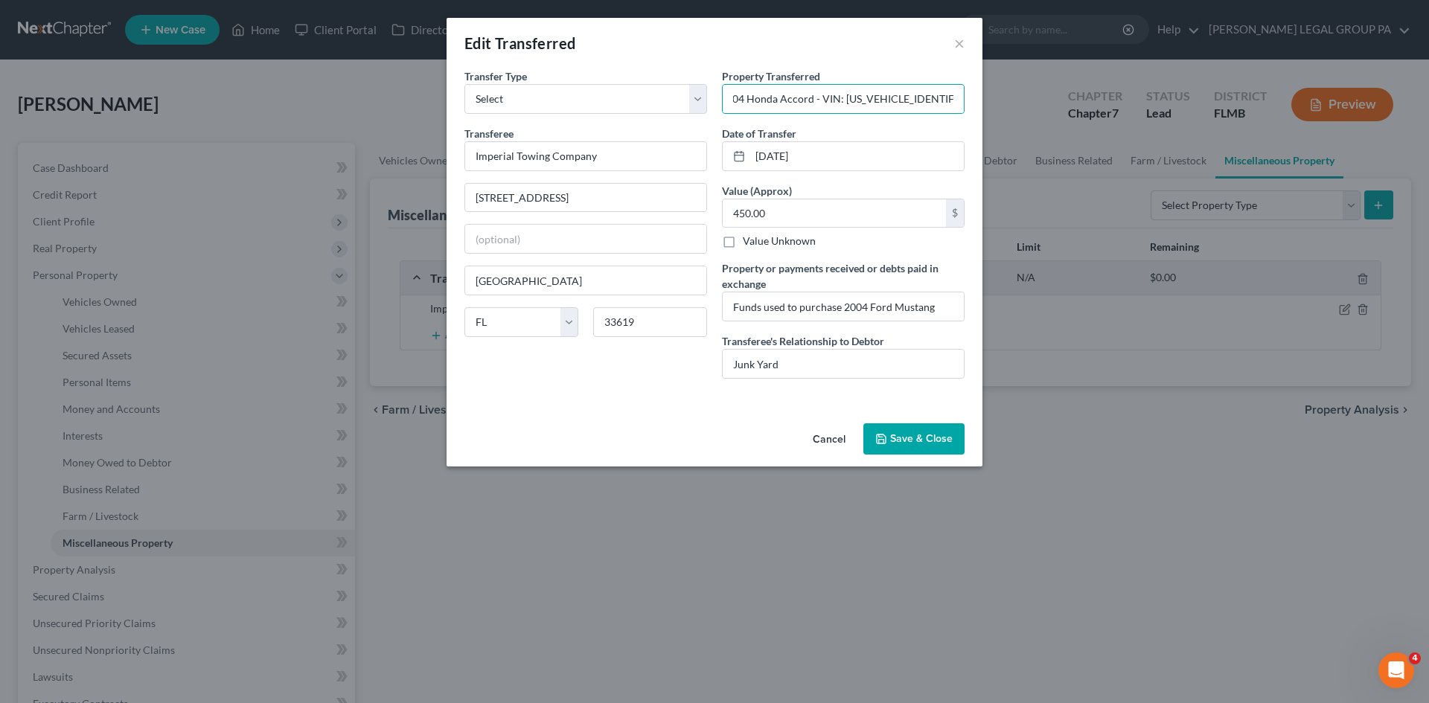
scroll to position [0, 0]
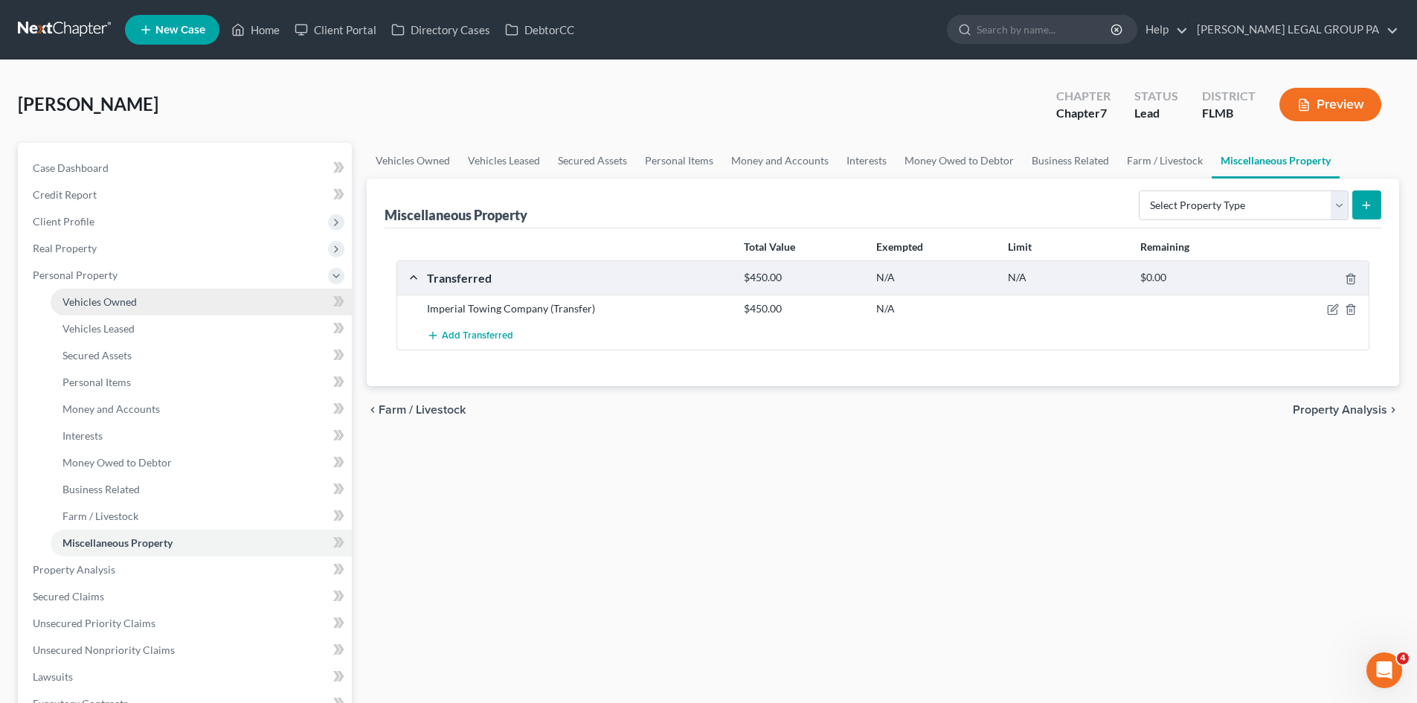
click at [125, 314] on link "Vehicles Owned" at bounding box center [201, 302] width 301 height 27
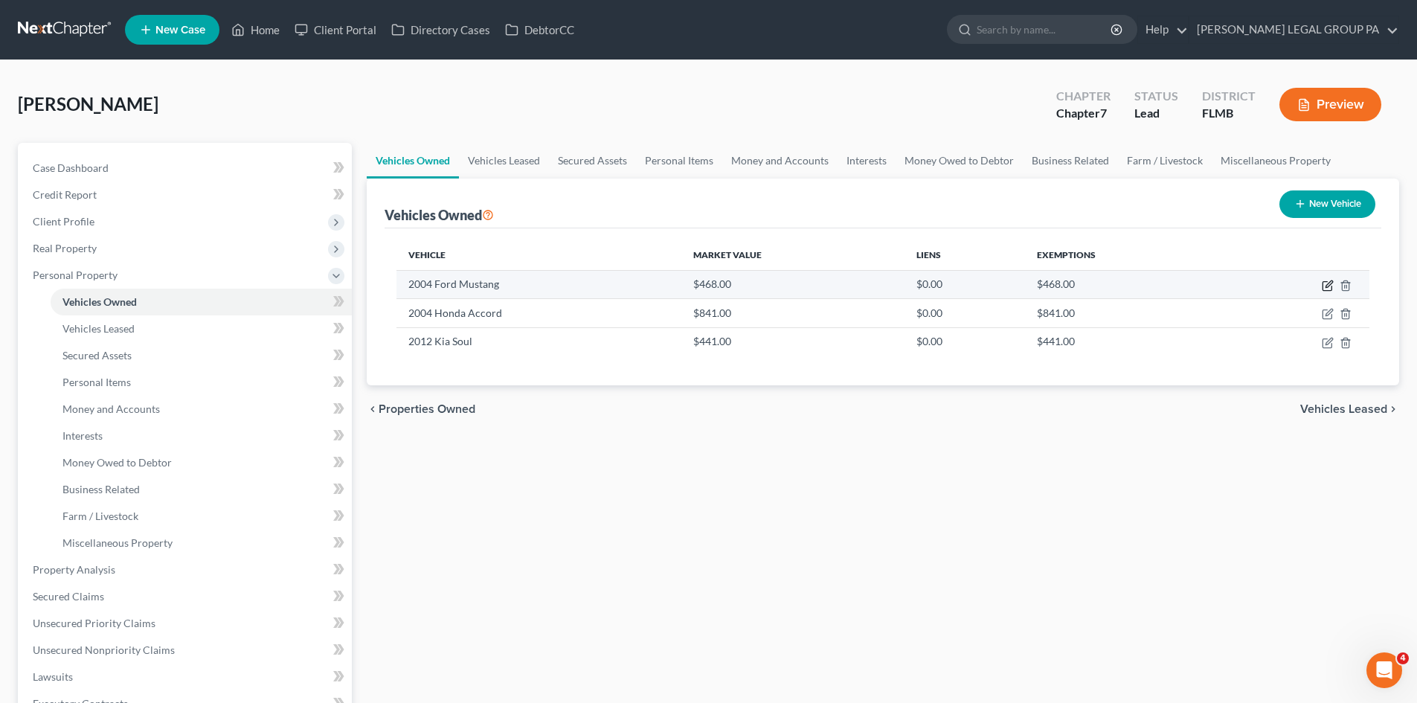
click at [1327, 285] on icon "button" at bounding box center [1329, 284] width 7 height 7
select select "0"
select select "22"
select select "3"
select select "0"
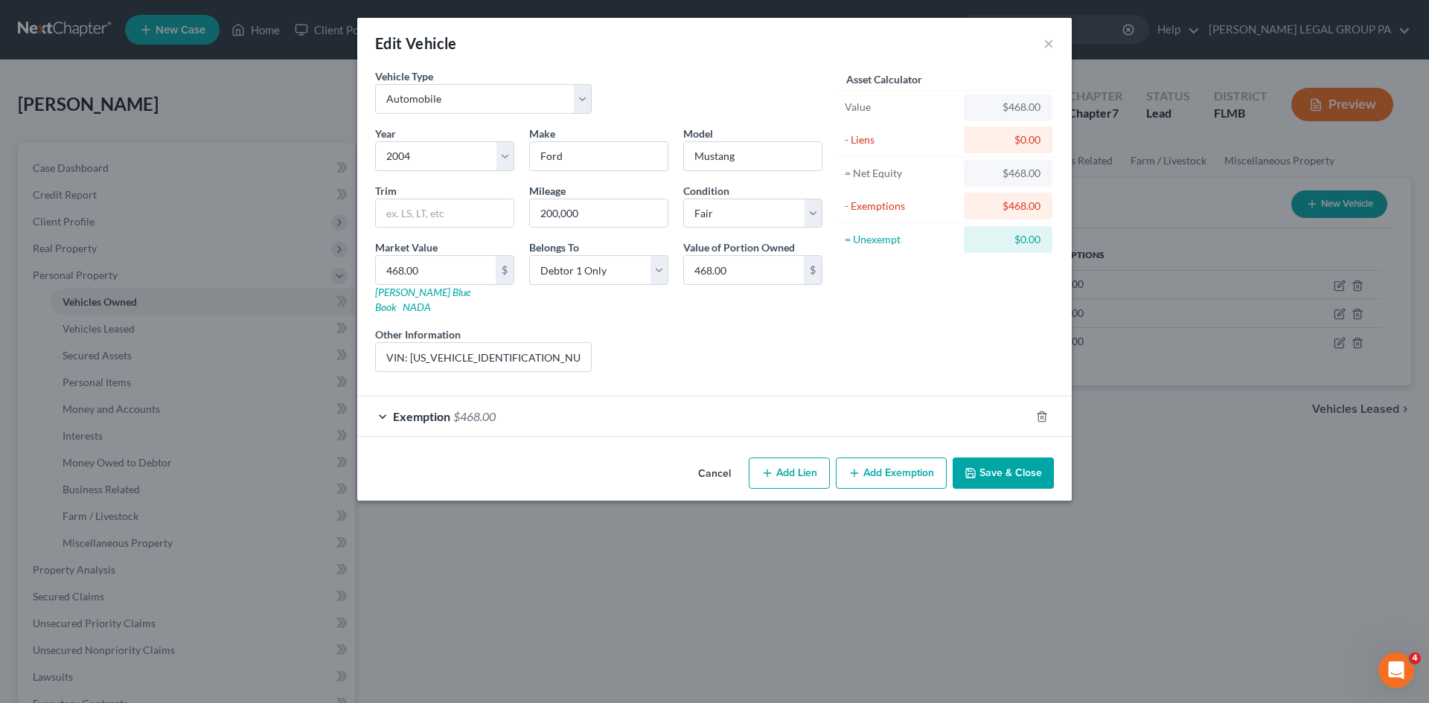
click at [1054, 42] on div "Edit Vehicle ×" at bounding box center [714, 43] width 714 height 51
click at [1049, 44] on button "×" at bounding box center [1048, 43] width 10 height 18
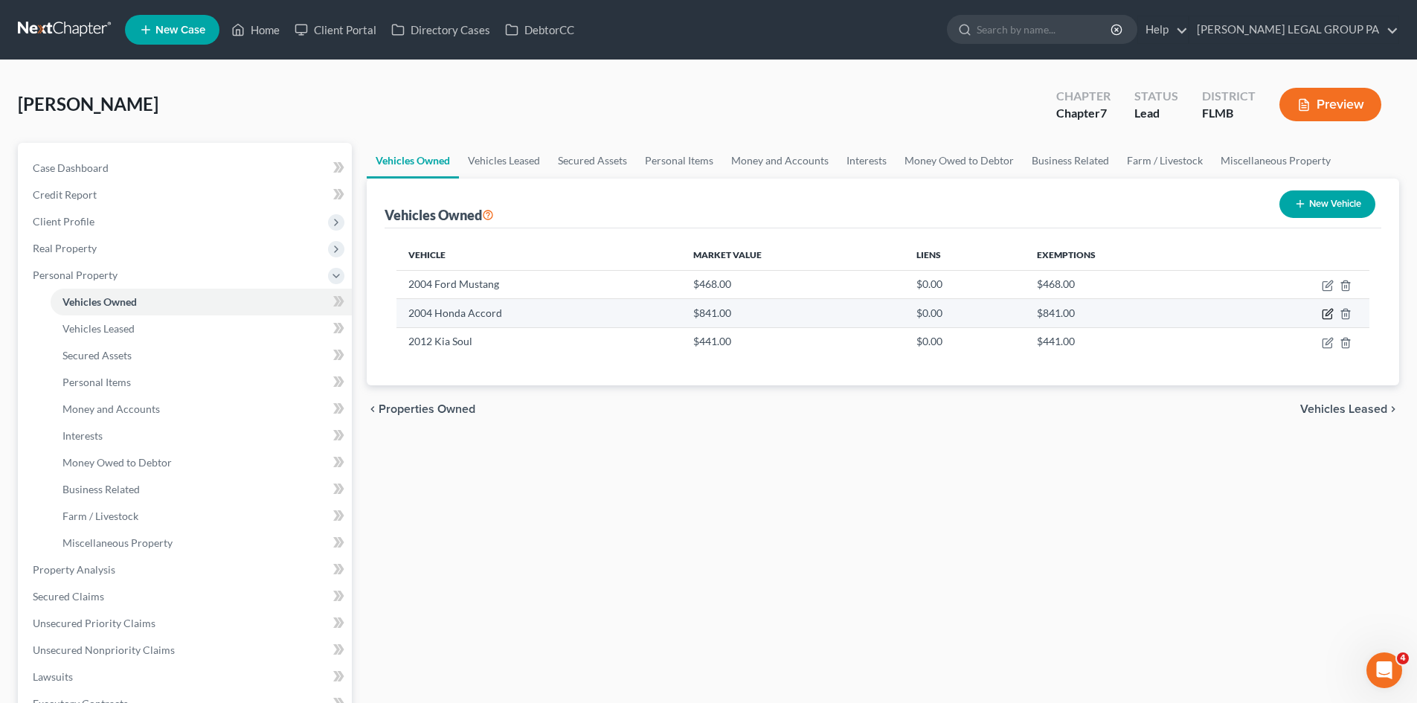
click at [1327, 310] on icon "button" at bounding box center [1328, 314] width 12 height 12
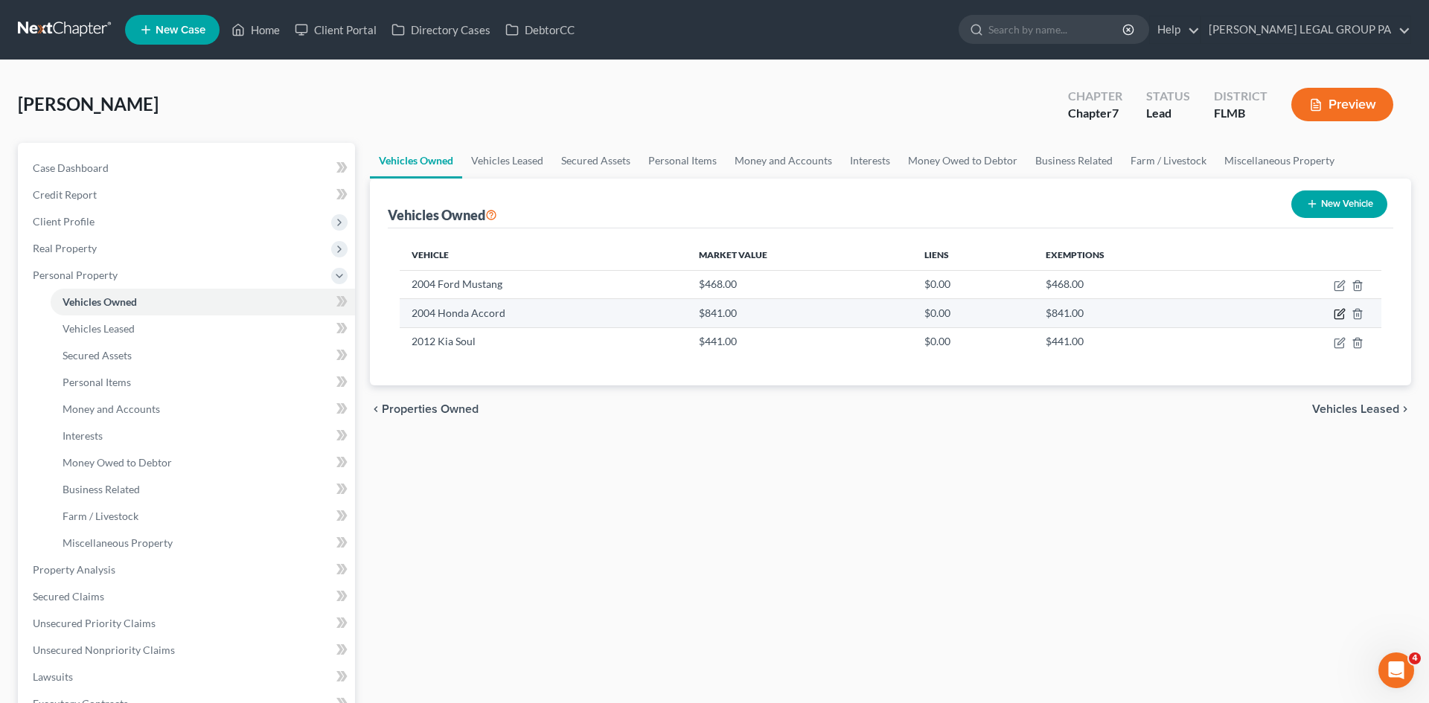
select select "0"
select select "22"
select select "4"
select select "0"
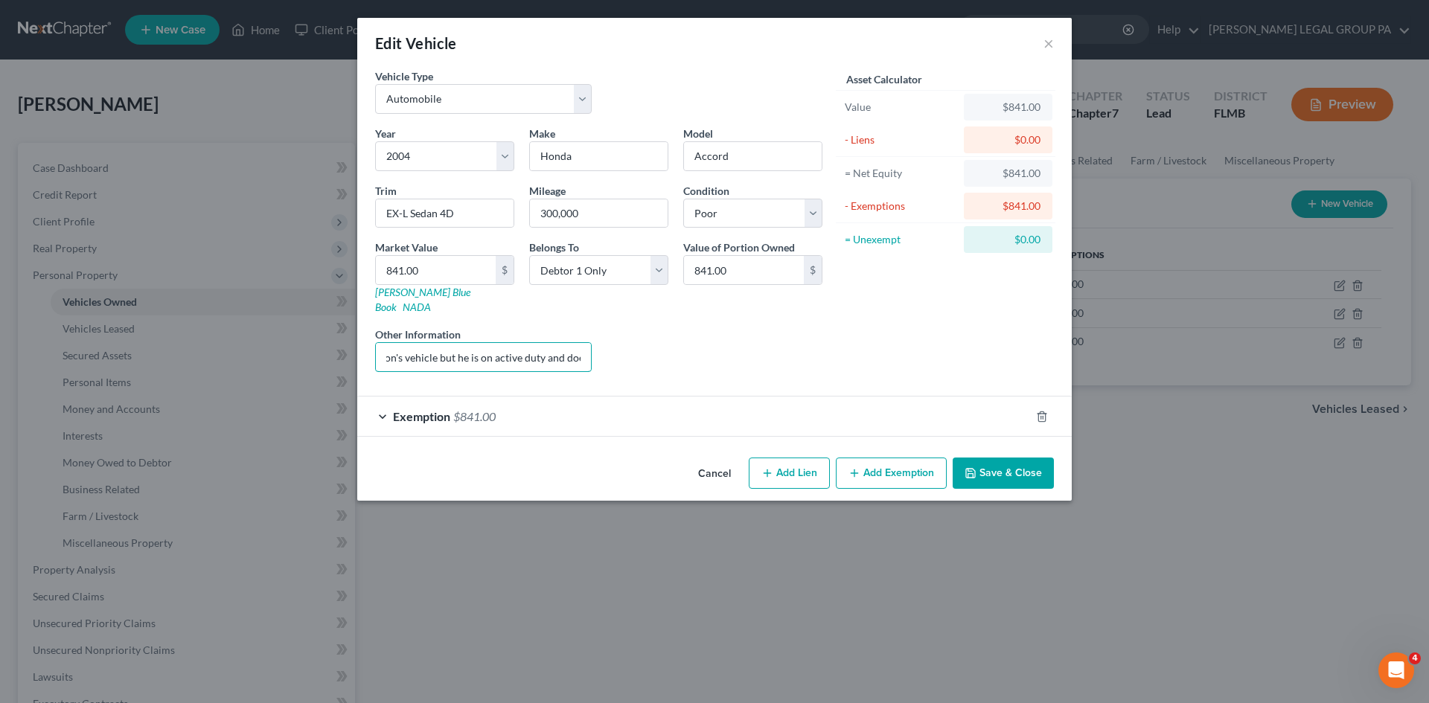
scroll to position [0, 203]
drag, startPoint x: 528, startPoint y: 339, endPoint x: 422, endPoint y: 349, distance: 106.8
click at [422, 349] on input "VIN: [US_VEHICLE_IDENTIFICATION_NUMBER]. Primarily son's vehicle but he is on a…" at bounding box center [483, 357] width 215 height 28
click at [746, 301] on div "Year Select 2026 2025 2024 2023 2022 2021 2020 2019 2018 2017 2016 2015 2014 20…" at bounding box center [599, 255] width 462 height 258
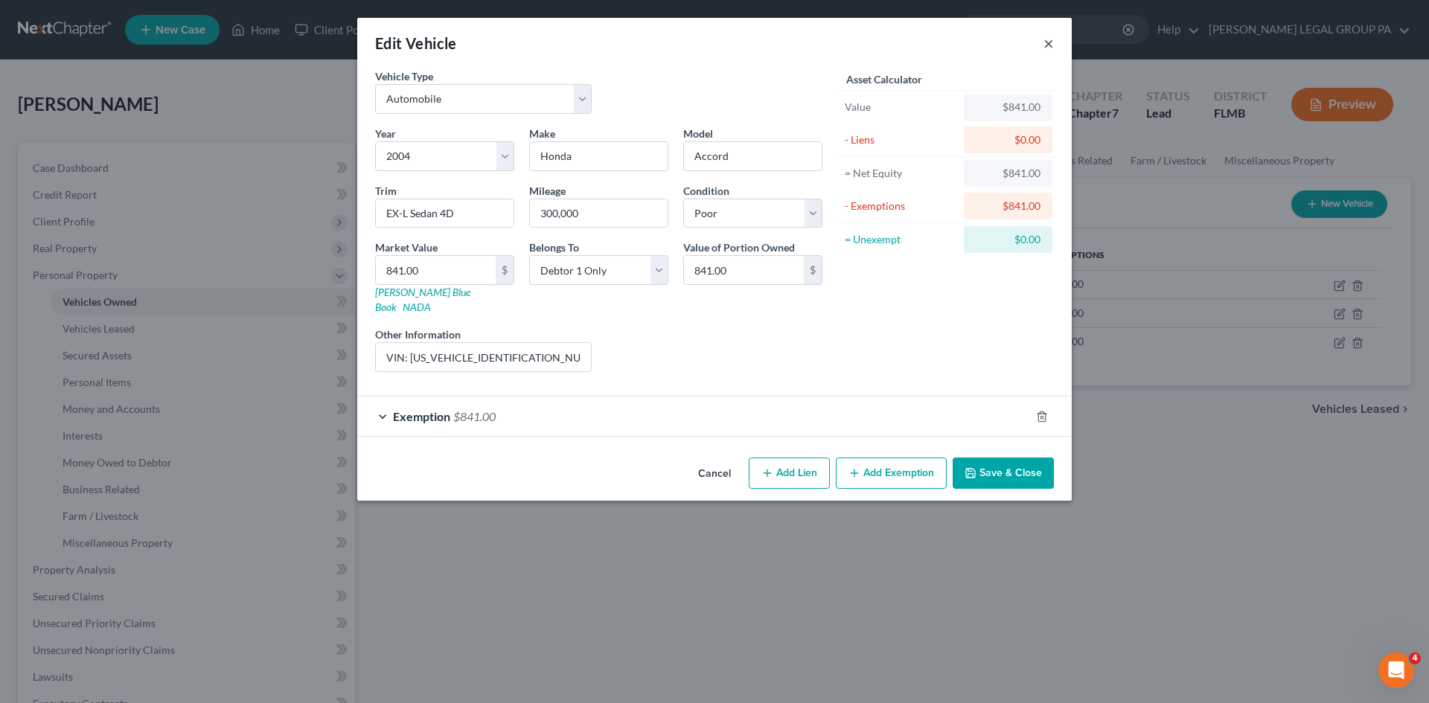
click at [1048, 45] on button "×" at bounding box center [1048, 43] width 10 height 18
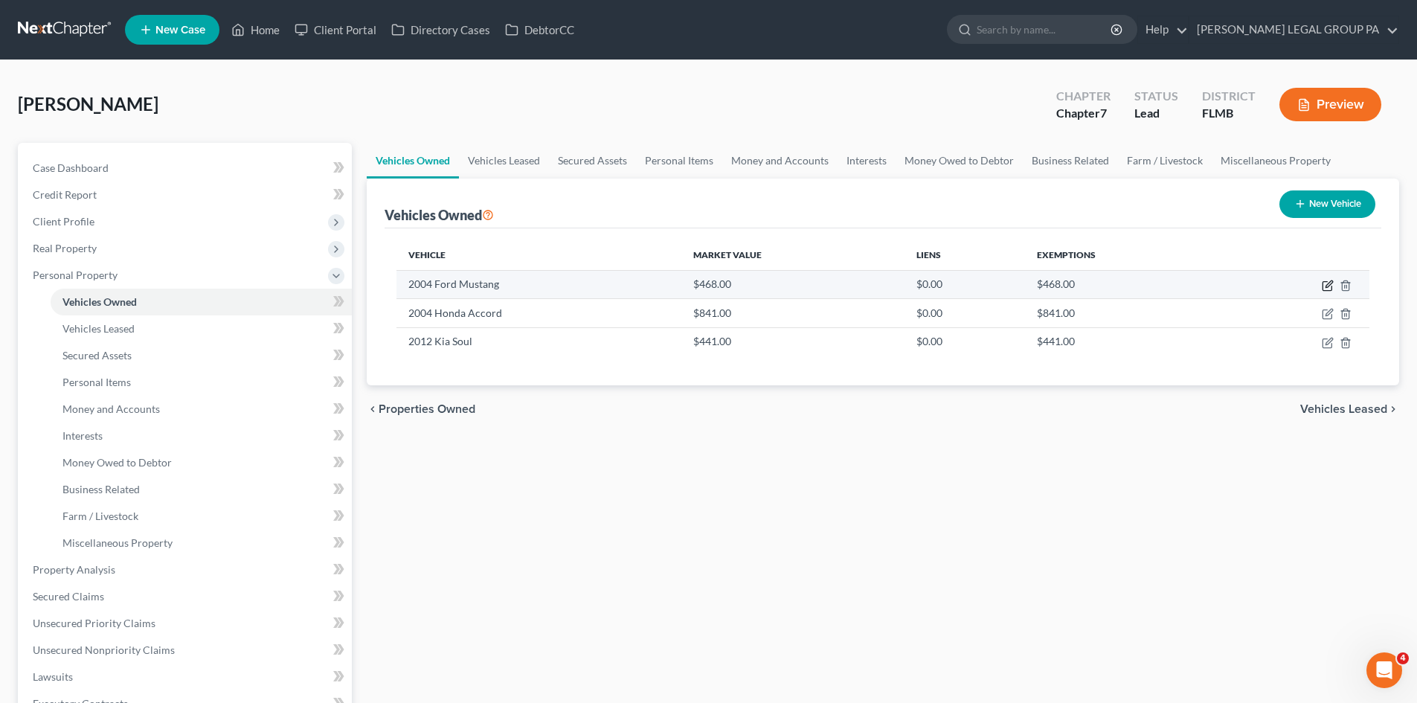
click at [1326, 287] on icon "button" at bounding box center [1329, 284] width 7 height 7
select select "0"
select select "22"
select select "3"
select select "0"
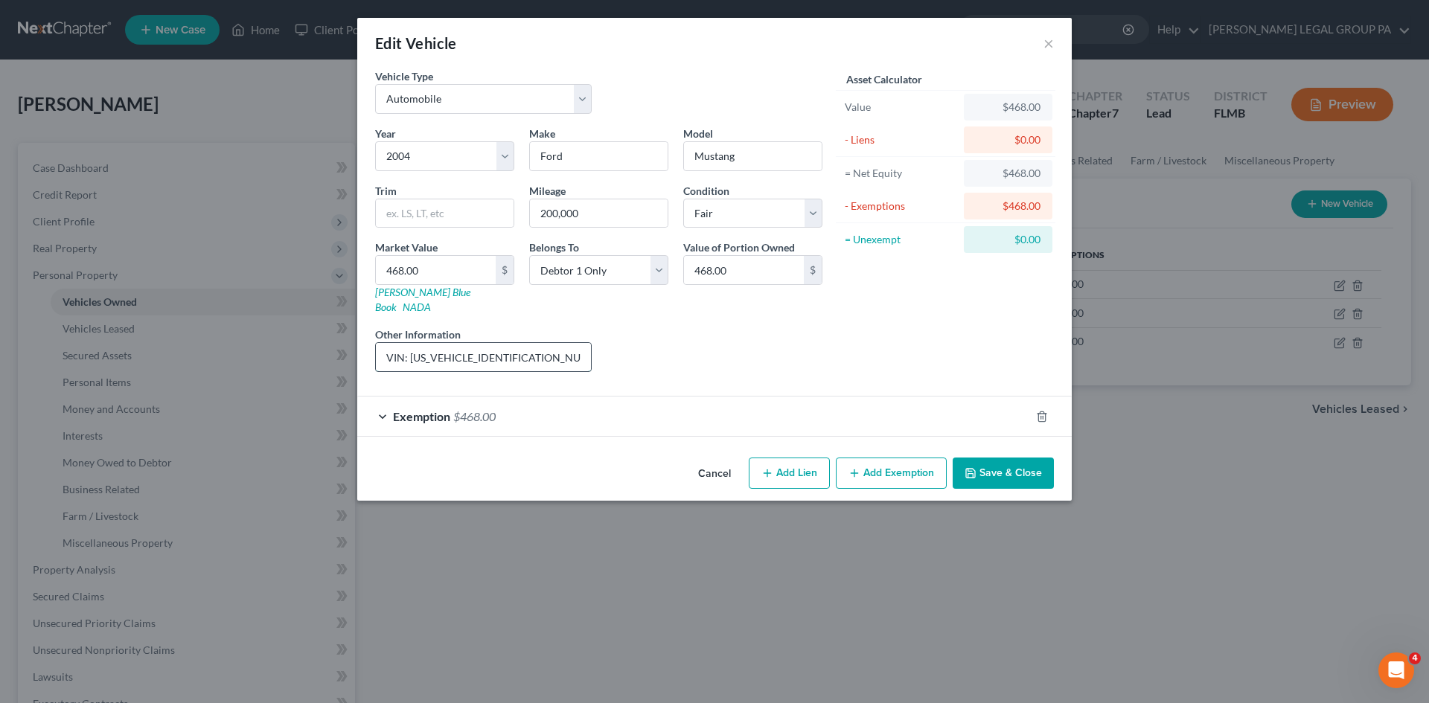
click at [568, 343] on input "VIN: [US_VEHICLE_IDENTIFICATION_NUMBER]" at bounding box center [483, 357] width 215 height 28
paste input "Primarily son's vehicle"
type input "VIN: [US_VEHICLE_IDENTIFICATION_NUMBER]. Primarily son's vehicle."
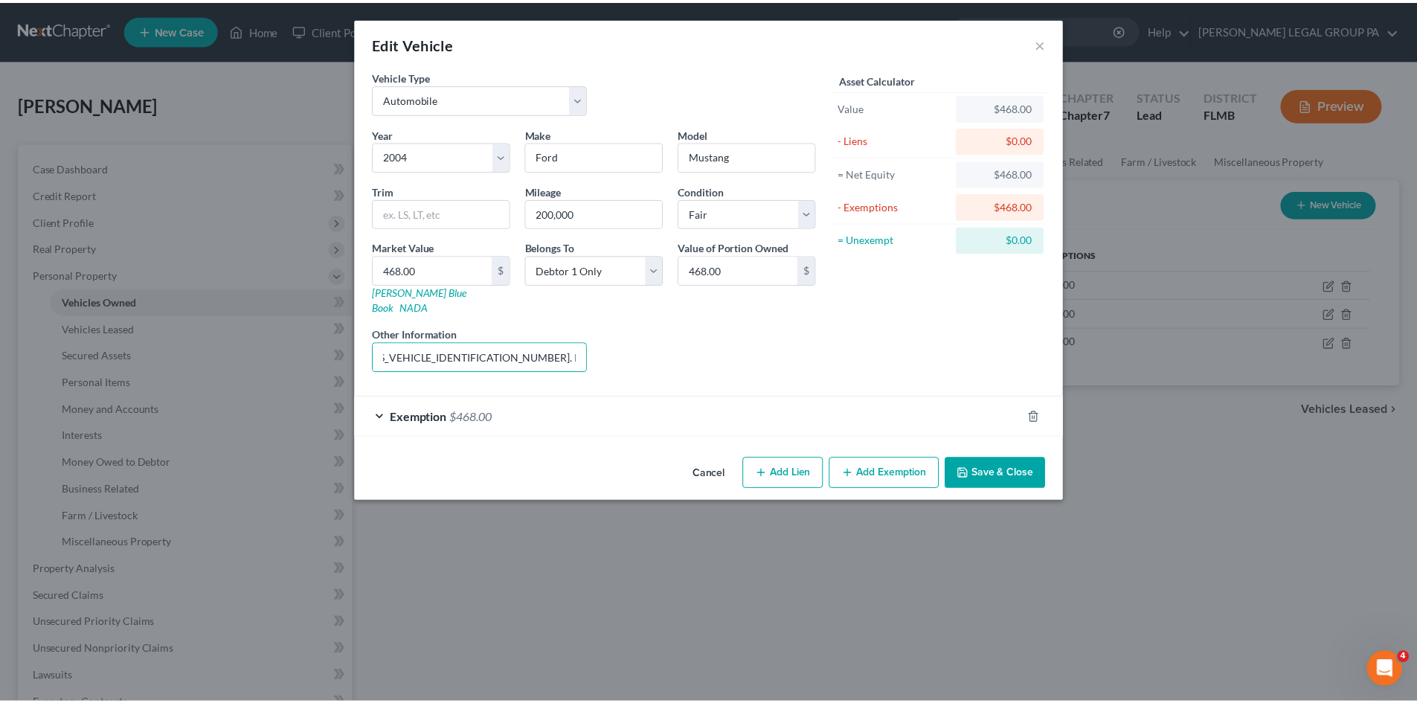
scroll to position [0, 0]
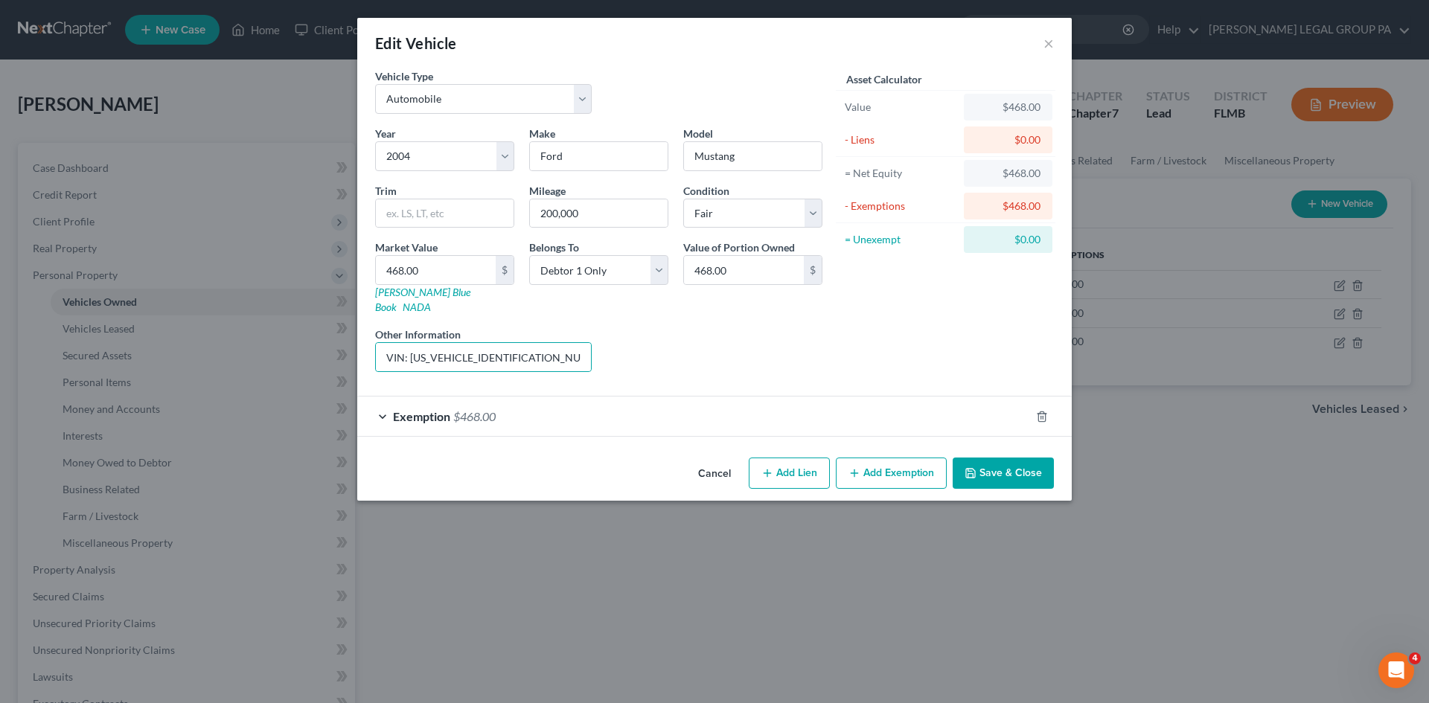
click at [992, 461] on button "Save & Close" at bounding box center [1002, 473] width 101 height 31
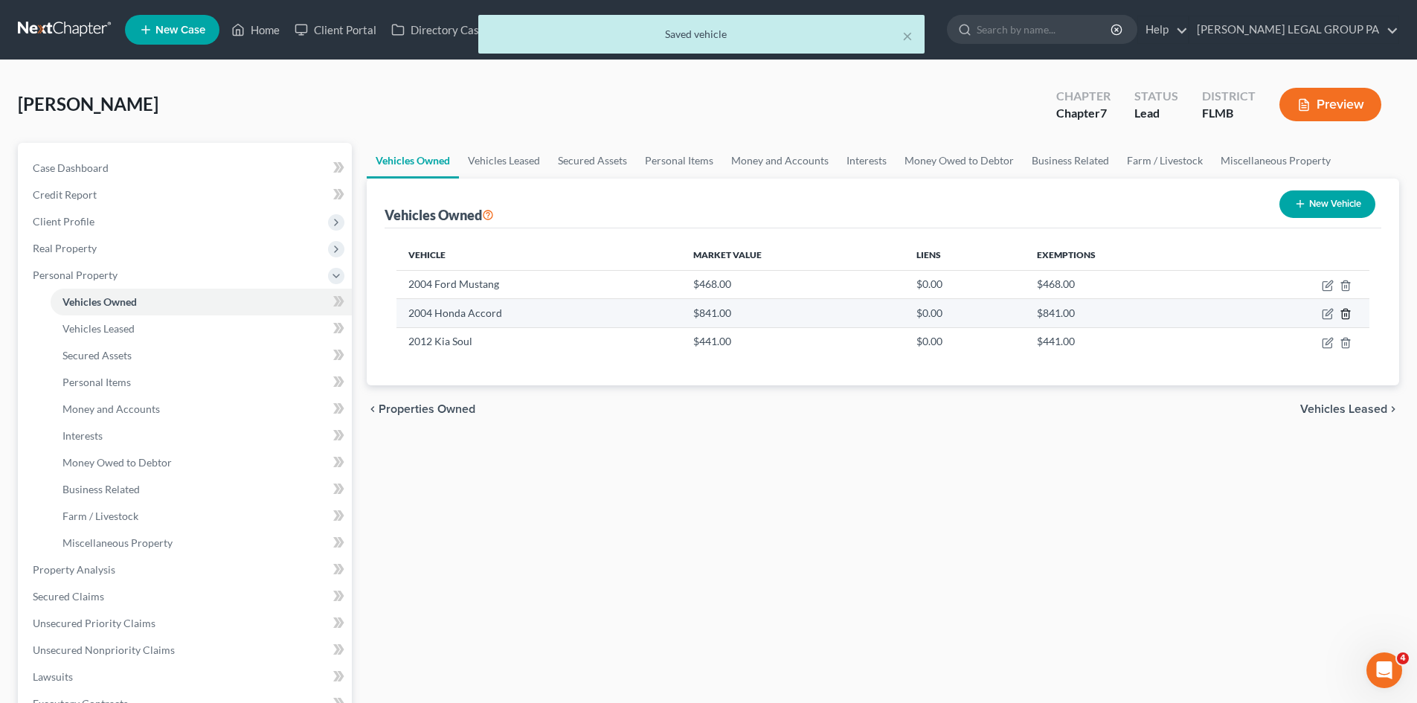
click at [1348, 315] on icon "button" at bounding box center [1346, 314] width 12 height 12
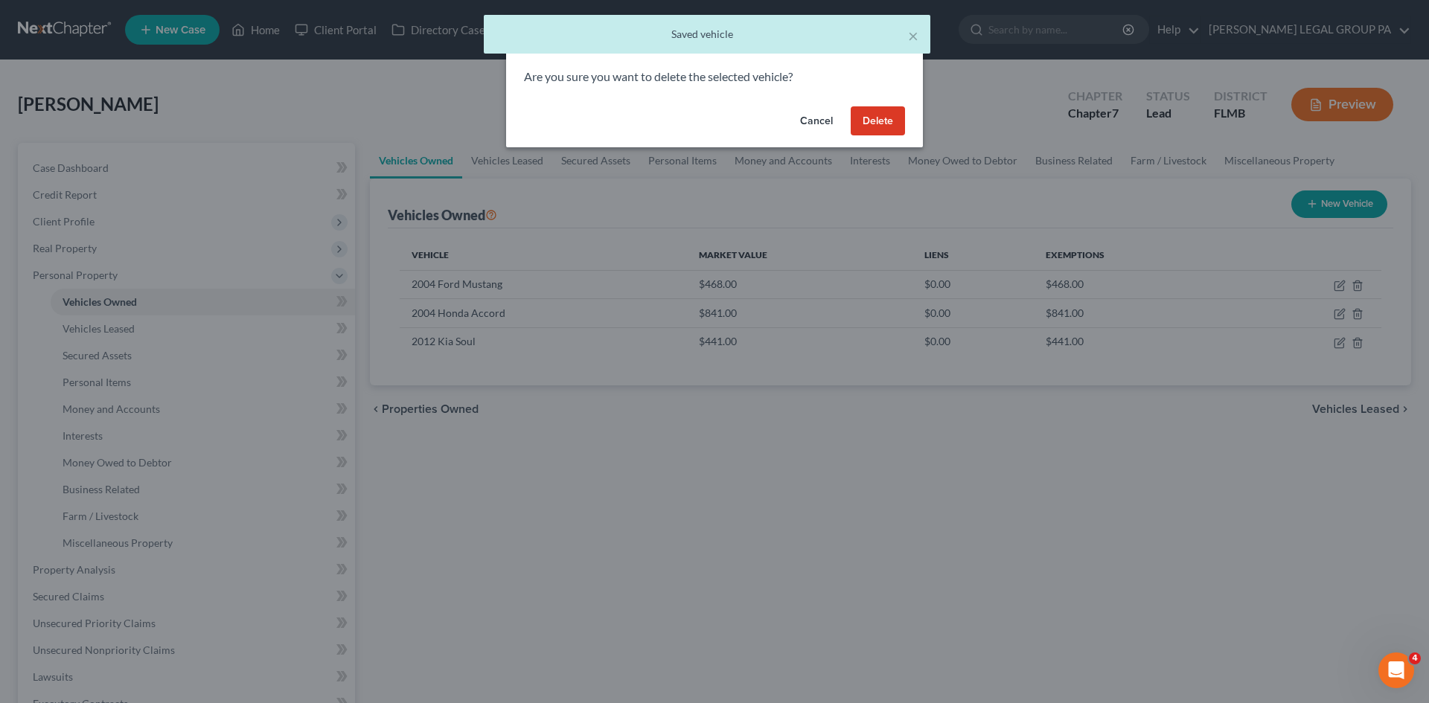
click at [896, 124] on button "Delete" at bounding box center [877, 121] width 54 height 30
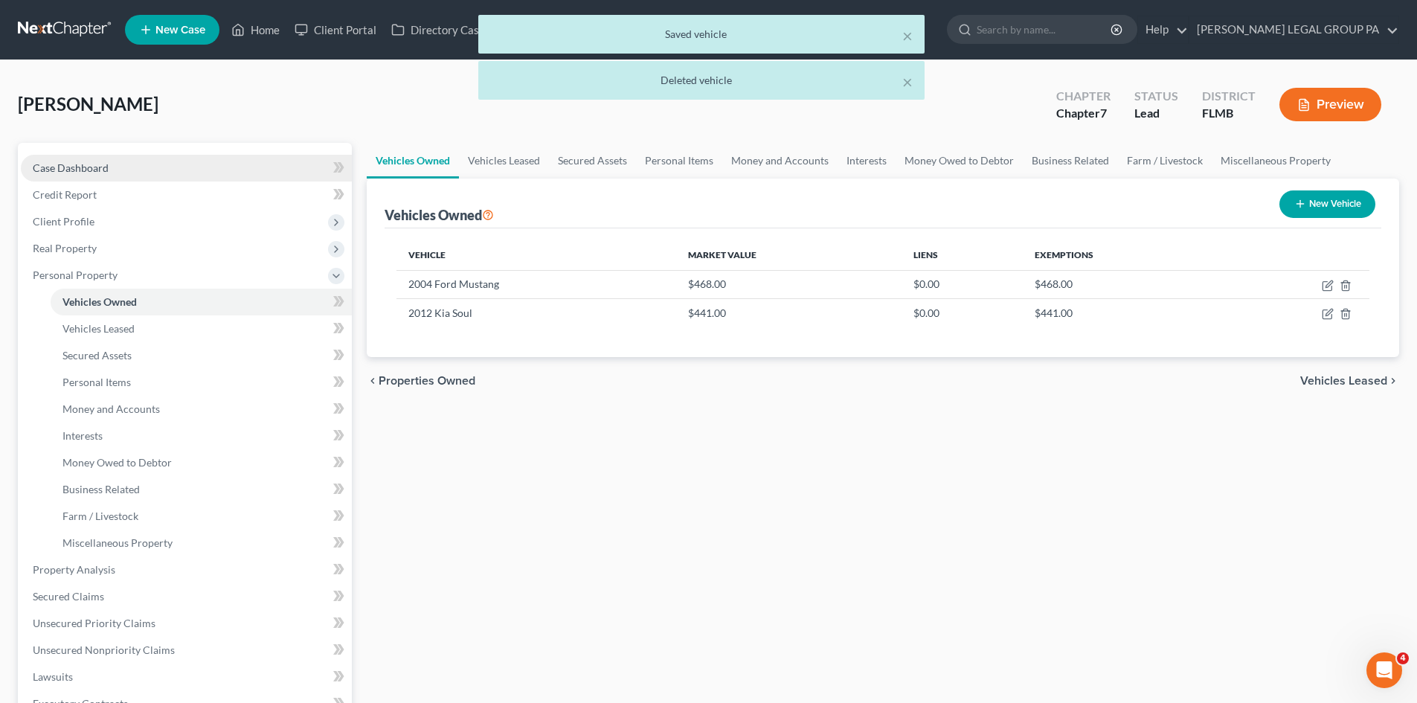
click at [103, 170] on span "Case Dashboard" at bounding box center [71, 167] width 76 height 13
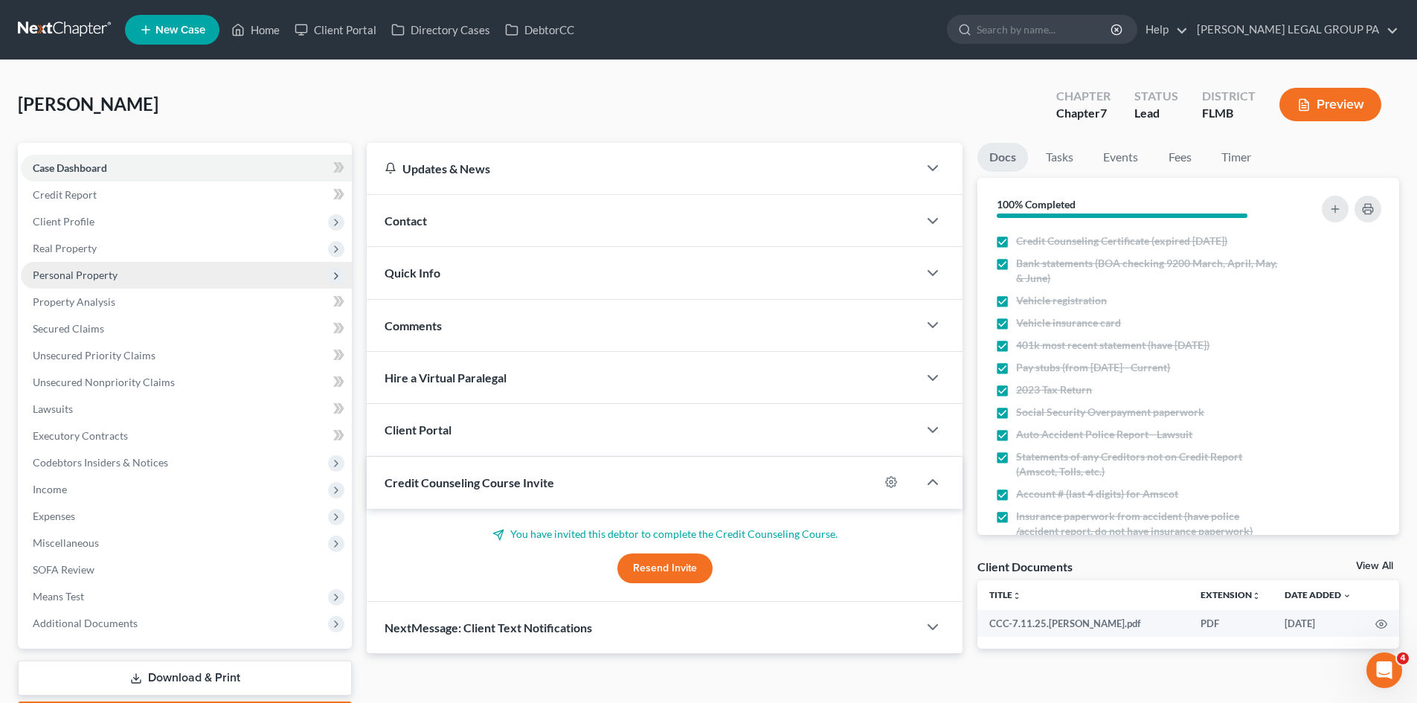
click at [107, 278] on span "Personal Property" at bounding box center [75, 275] width 85 height 13
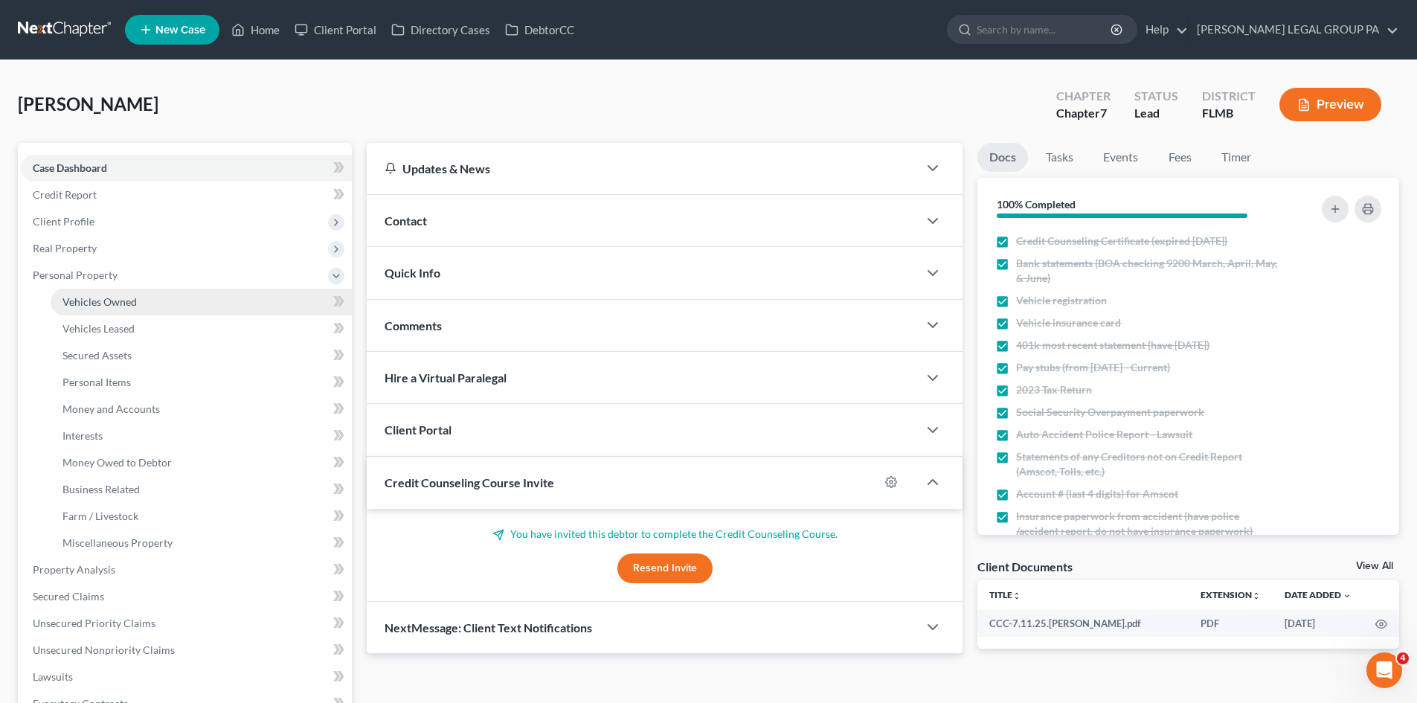
click at [135, 298] on span "Vehicles Owned" at bounding box center [100, 301] width 74 height 13
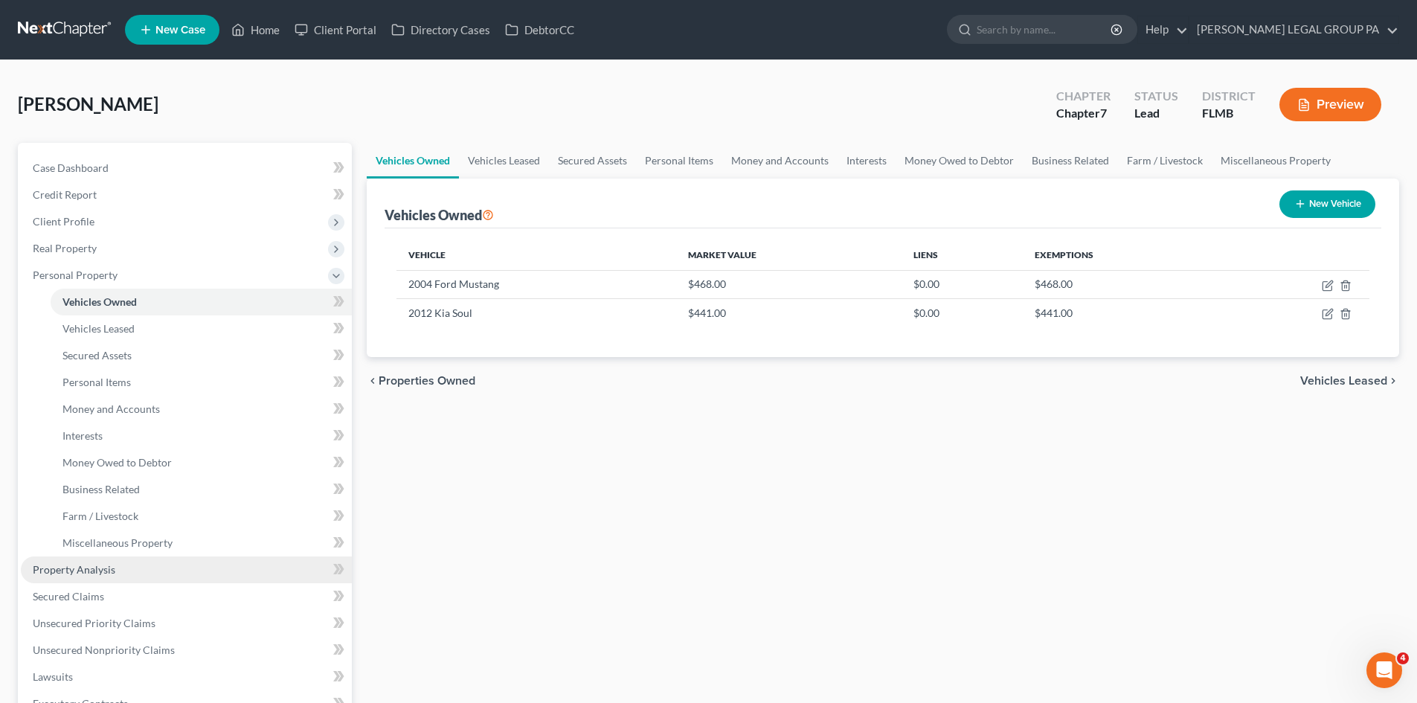
click at [109, 571] on span "Property Analysis" at bounding box center [74, 569] width 83 height 13
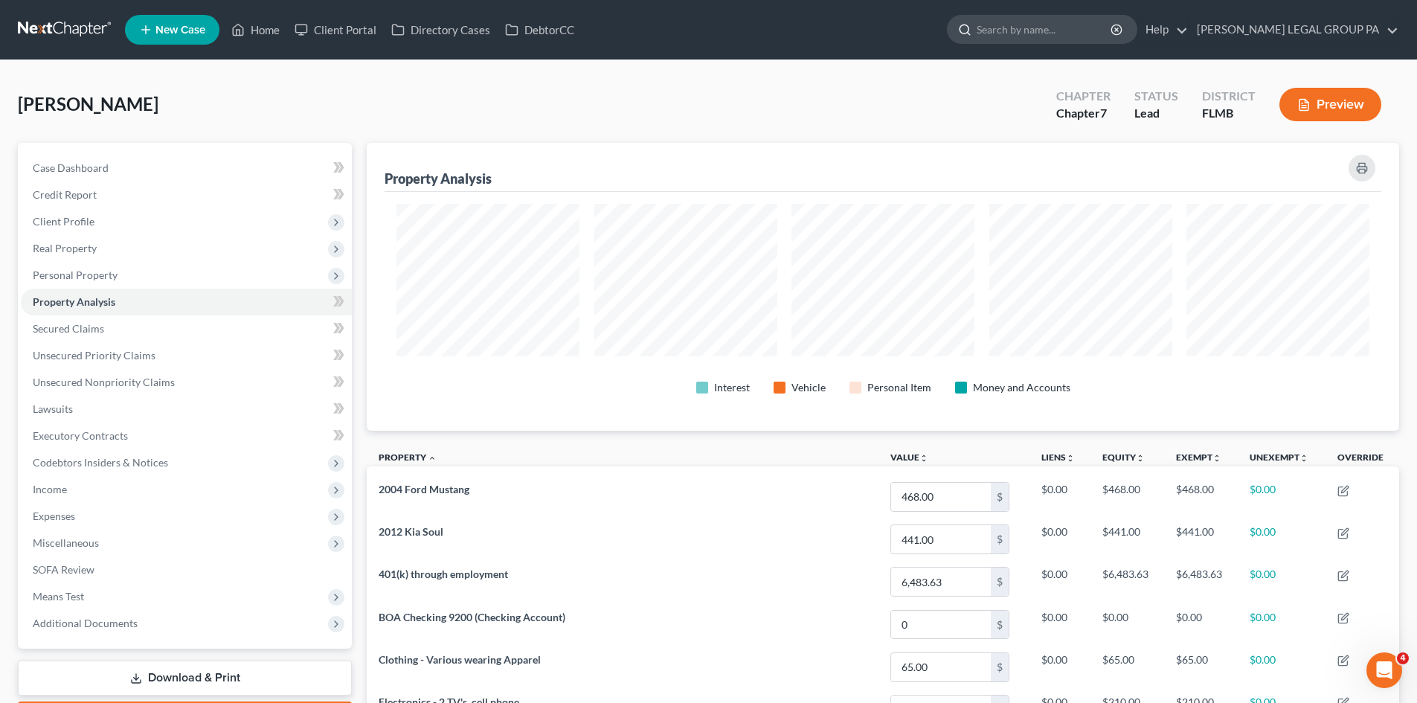
click at [1055, 30] on input "search" at bounding box center [1045, 30] width 136 height 28
